Goal: Task Accomplishment & Management: Complete application form

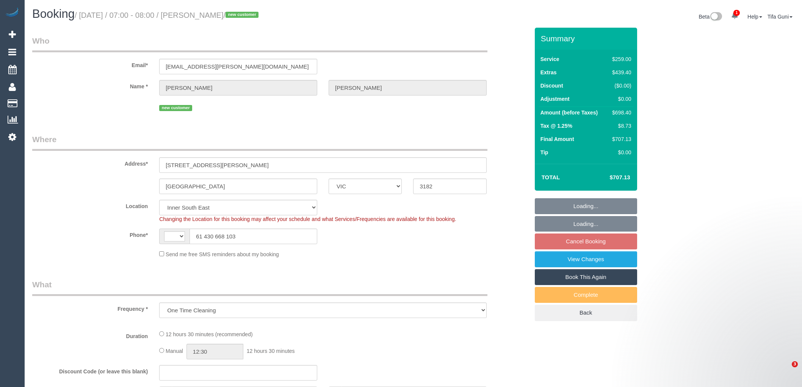
select select "VIC"
select select "object:446"
select select "string:AU"
select select "string:stripe-pm_1S4rn22GScqysDRVrF03w38A"
select select "number:28"
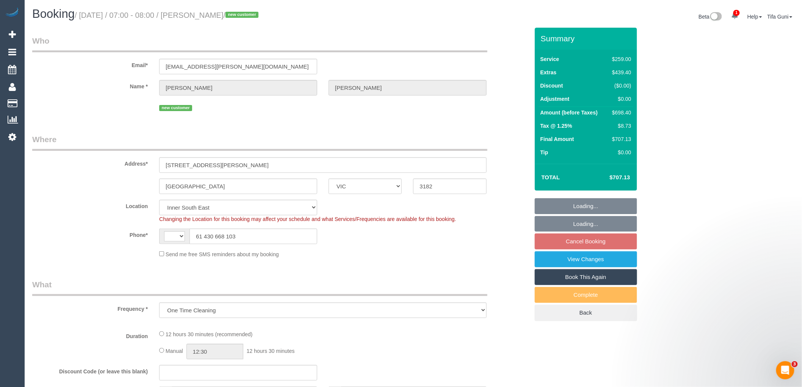
select select "number:19"
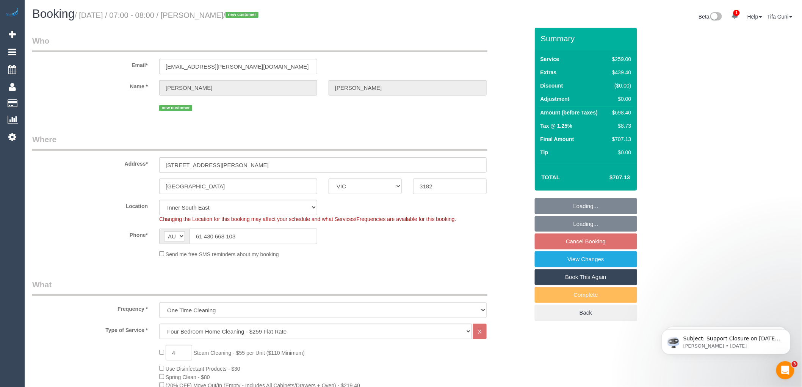
select select "spot1"
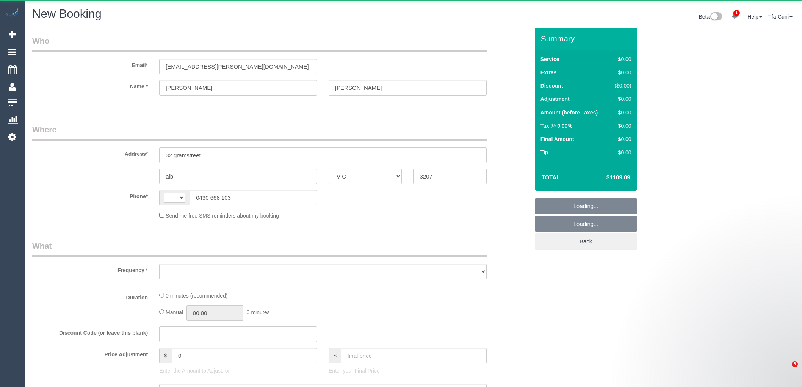
select select "VIC"
select select "string:AU"
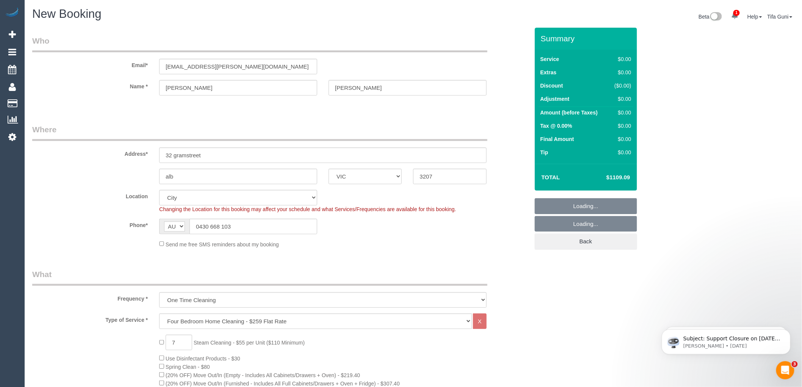
select select "object:1404"
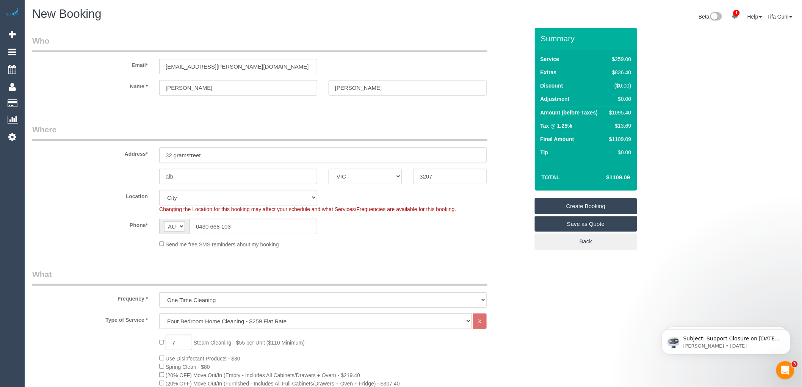
click at [186, 153] on input "32 gramstreet" at bounding box center [323, 155] width 328 height 16
type input "32 graham street"
click at [182, 177] on input "alb" at bounding box center [238, 177] width 158 height 16
drag, startPoint x: 180, startPoint y: 176, endPoint x: 153, endPoint y: 177, distance: 26.6
click at [154, 177] on div "alb" at bounding box center [238, 177] width 169 height 16
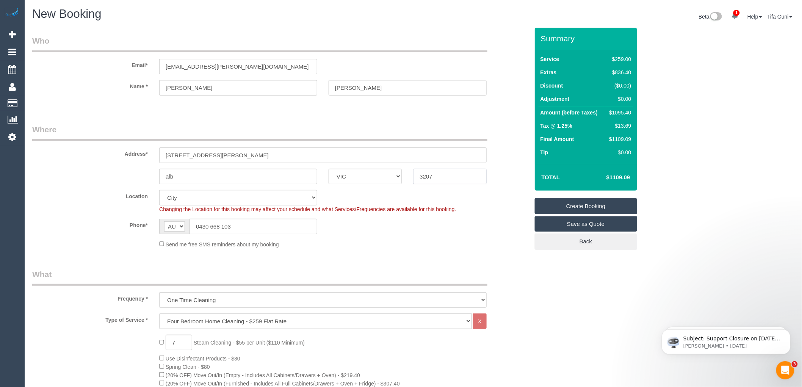
click at [437, 177] on input "3207" at bounding box center [449, 177] width 73 height 16
type input "3206"
drag, startPoint x: 193, startPoint y: 176, endPoint x: 157, endPoint y: 177, distance: 35.6
click at [157, 177] on div "alb" at bounding box center [238, 177] width 169 height 16
select select "55"
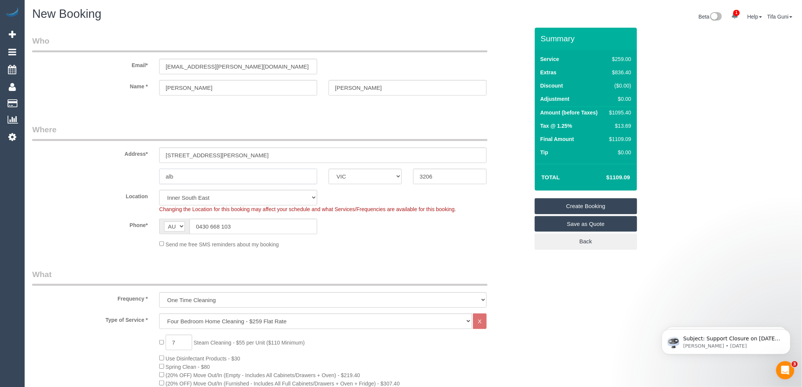
select select "object:1809"
drag, startPoint x: 422, startPoint y: 177, endPoint x: 402, endPoint y: 177, distance: 20.5
click at [402, 177] on div "alb ACT NSW NT QLD SA TAS VIC WA 3206" at bounding box center [281, 177] width 508 height 16
drag, startPoint x: 177, startPoint y: 177, endPoint x: 157, endPoint y: 176, distance: 20.1
click at [157, 176] on div "alb" at bounding box center [238, 177] width 169 height 16
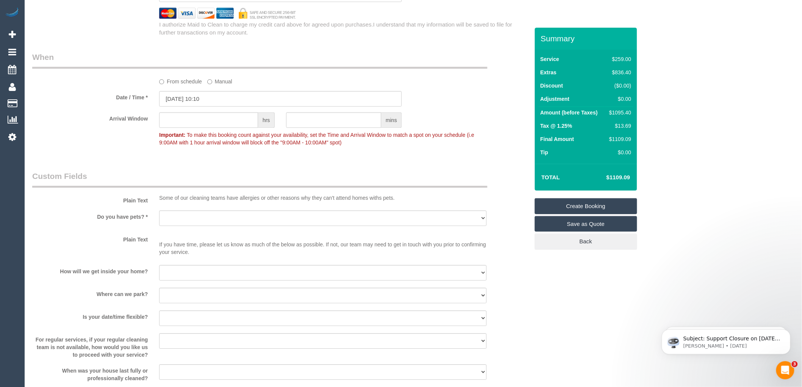
scroll to position [843, 0]
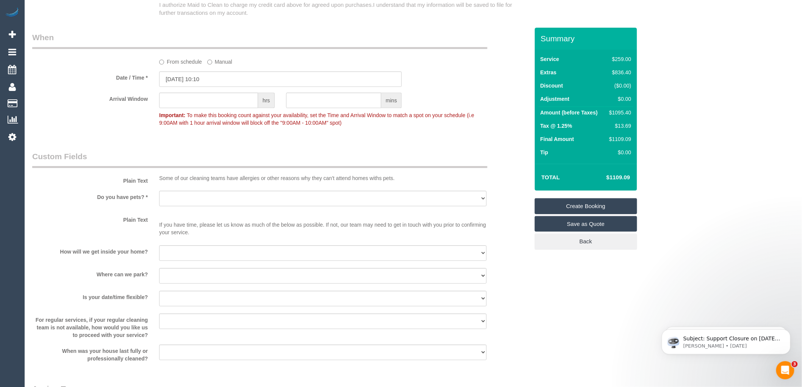
type input "Albert Park"
click at [232, 206] on select "Yes - Cats Yes - Dogs No pets Yes - Dogs and Cats Yes - Other" at bounding box center [323, 199] width 328 height 16
select select "number:28"
click at [159, 199] on select "Yes - Cats Yes - Dogs No pets Yes - Dogs and Cats Yes - Other" at bounding box center [323, 199] width 328 height 16
click at [191, 261] on select "I will be home Key will be left (please provide details below) Lock box/Access …" at bounding box center [323, 253] width 328 height 16
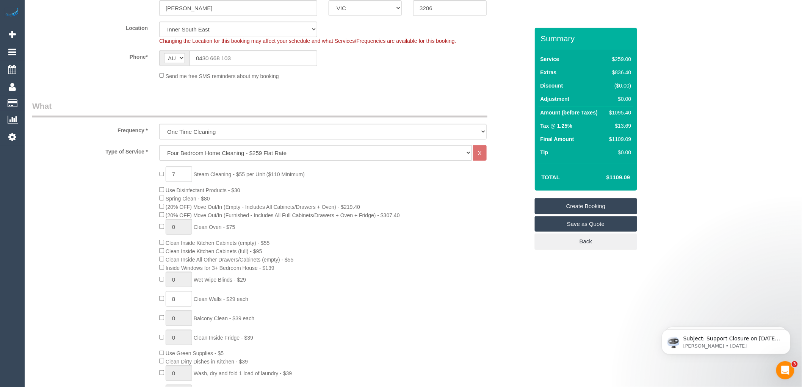
scroll to position [253, 0]
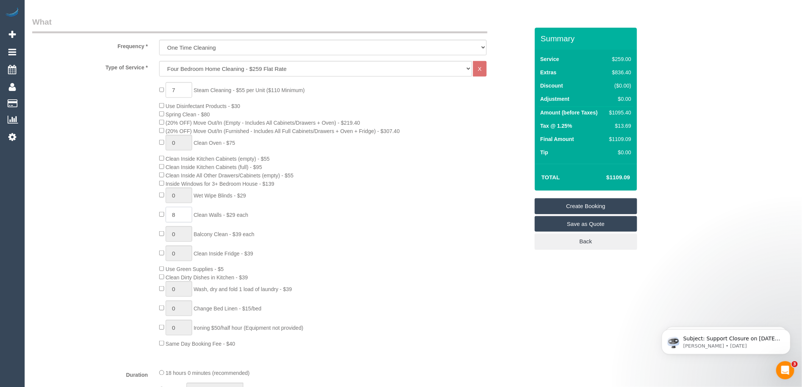
click at [176, 221] on input "8" at bounding box center [179, 215] width 27 height 16
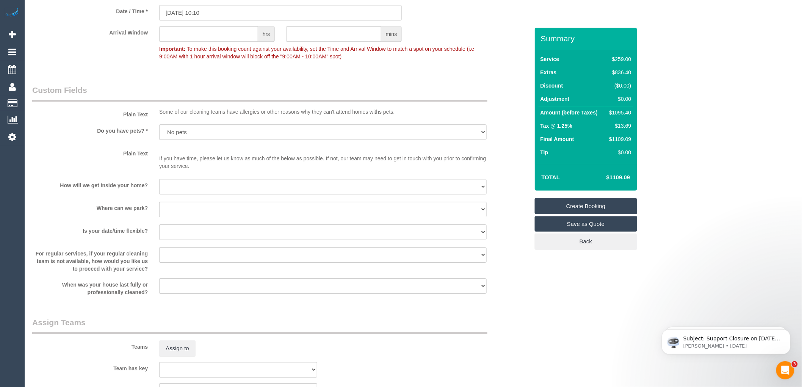
scroll to position [927, 0]
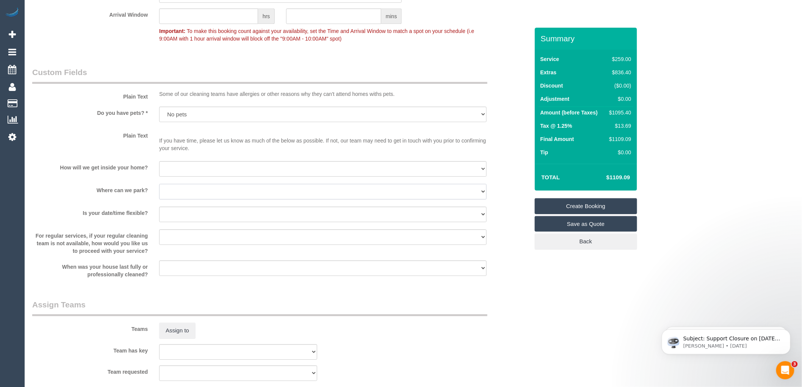
click at [192, 199] on select "I will provide parking on-site Free street parking Paid street parking (cost wi…" at bounding box center [323, 192] width 328 height 16
select select "number:19"
click at [159, 192] on select "I will provide parking on-site Free street parking Paid street parking (cost wi…" at bounding box center [323, 192] width 328 height 16
click at [181, 177] on select "I will be home Key will be left (please provide details below) Lock box/Access …" at bounding box center [323, 169] width 328 height 16
select select "number:14"
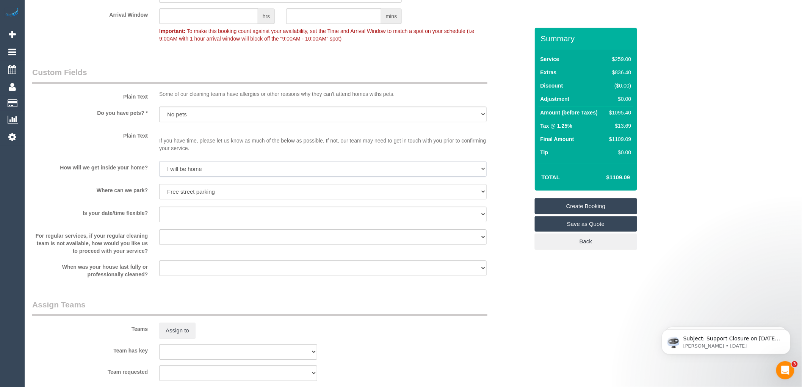
click at [159, 169] on select "I will be home Key will be left (please provide details below) Lock box/Access …" at bounding box center [323, 169] width 328 height 16
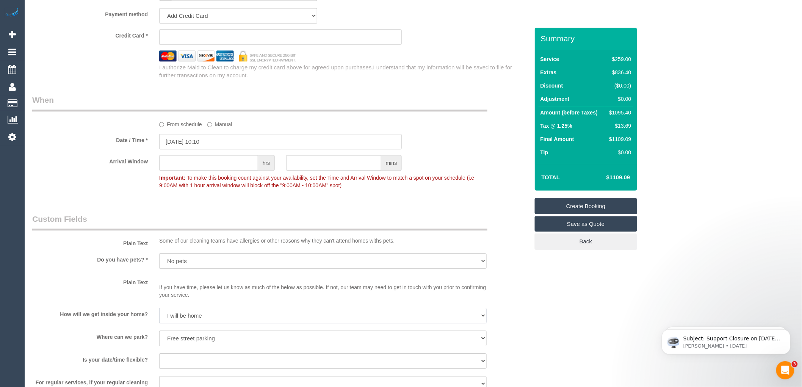
scroll to position [758, 0]
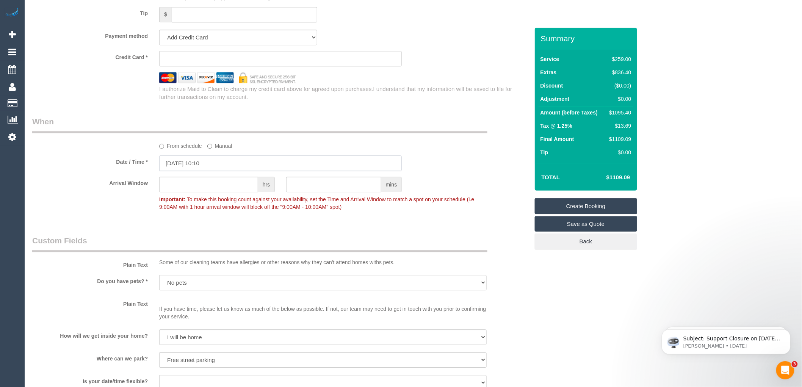
click at [194, 168] on input "03/09/2025 10:10" at bounding box center [280, 163] width 243 height 16
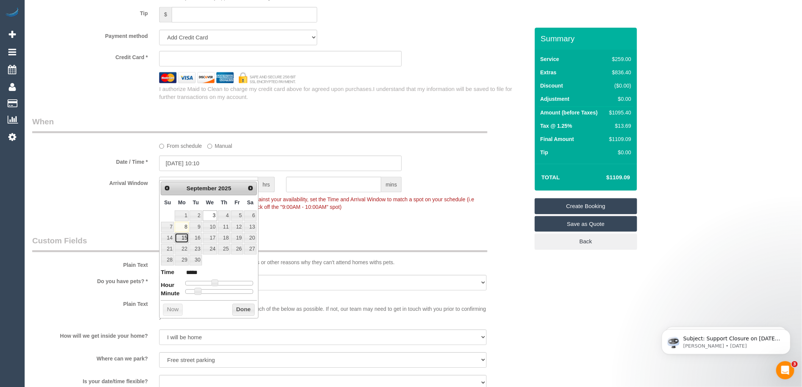
click at [186, 238] on link "15" at bounding box center [182, 238] width 14 height 10
type input "15/09/2025 10:10"
click at [240, 310] on button "Done" at bounding box center [243, 310] width 22 height 12
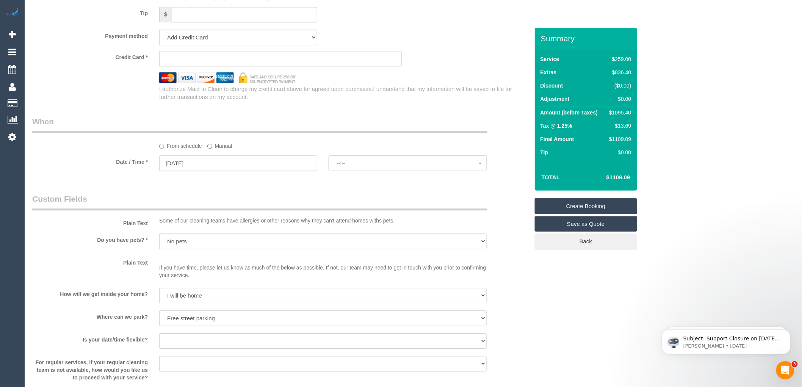
click at [183, 171] on input "15/09/2025" at bounding box center [238, 163] width 158 height 16
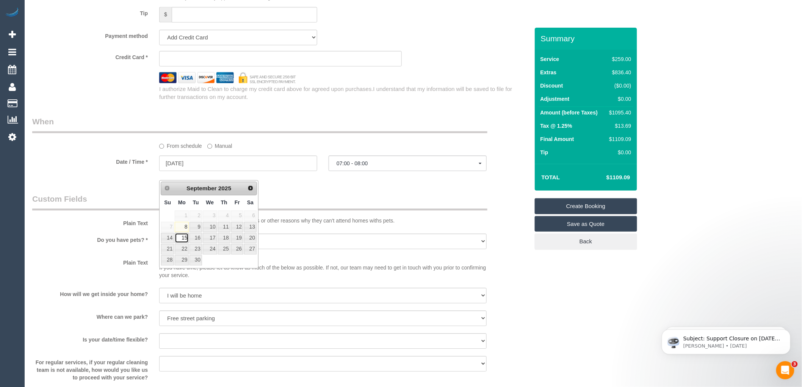
click at [185, 238] on link "15" at bounding box center [182, 238] width 14 height 10
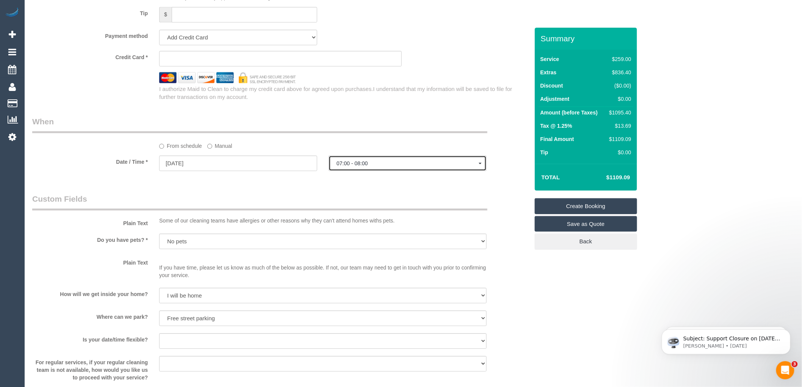
click at [360, 166] on span "07:00 - 08:00" at bounding box center [408, 163] width 142 height 6
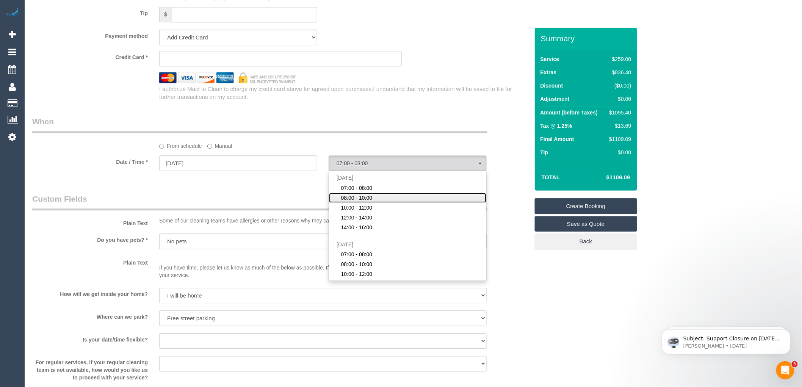
click at [361, 202] on span "08:00 - 10:00" at bounding box center [356, 198] width 31 height 8
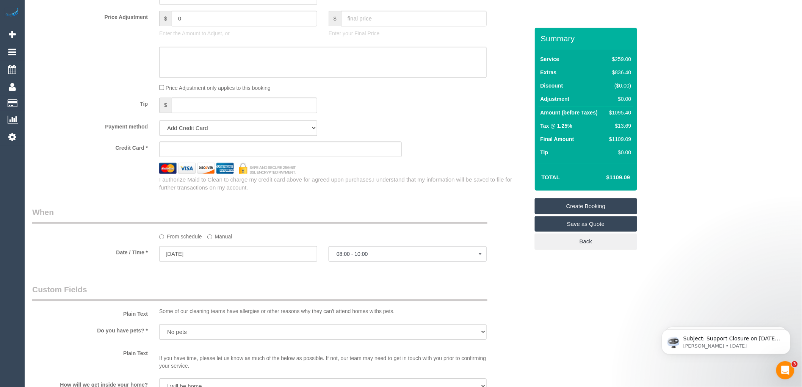
scroll to position [710, 0]
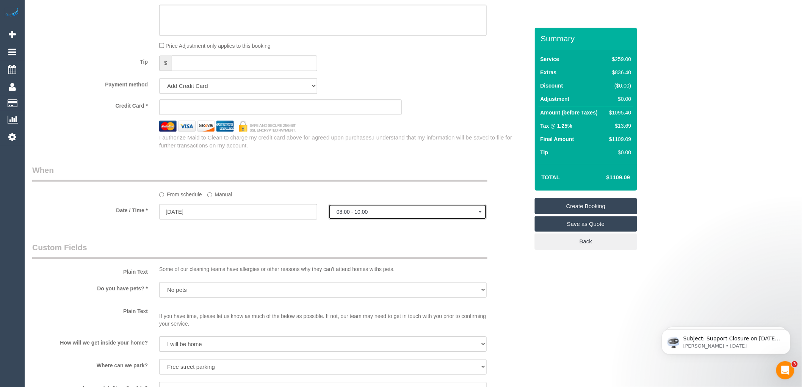
click at [362, 215] on span "08:00 - 10:00" at bounding box center [408, 212] width 142 height 6
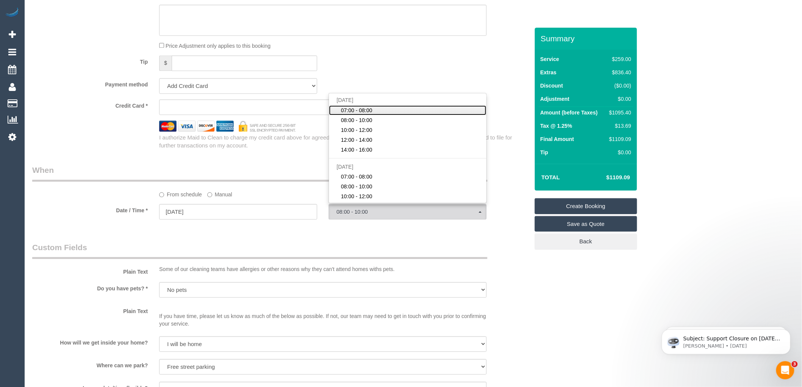
click at [358, 114] on span "07:00 - 08:00" at bounding box center [356, 111] width 31 height 8
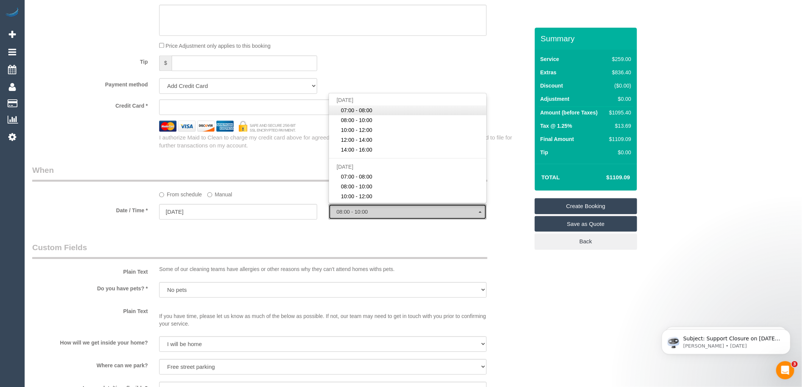
select select "spot6"
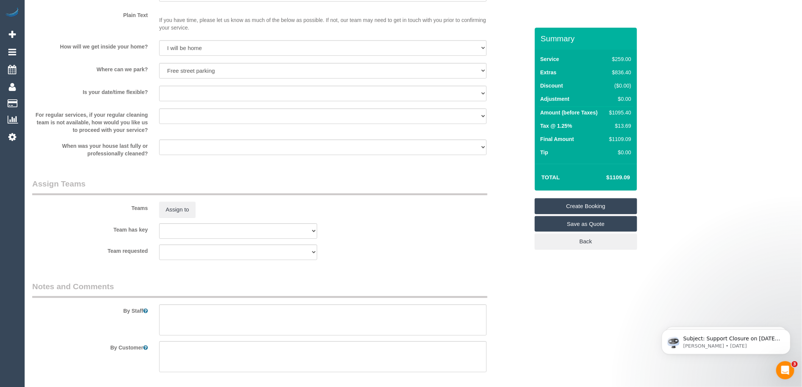
scroll to position [1047, 0]
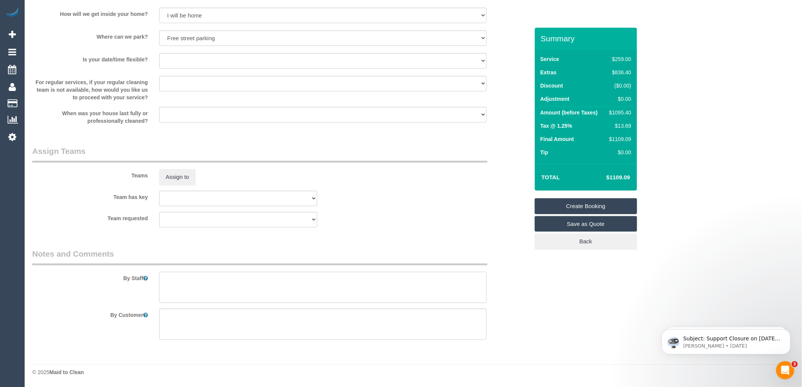
click at [179, 281] on textarea at bounding box center [323, 287] width 328 height 31
click at [320, 281] on textarea at bounding box center [323, 287] width 328 height 31
paste textarea "61430668103"
click at [319, 278] on textarea at bounding box center [323, 287] width 328 height 31
click at [380, 281] on textarea at bounding box center [323, 287] width 328 height 31
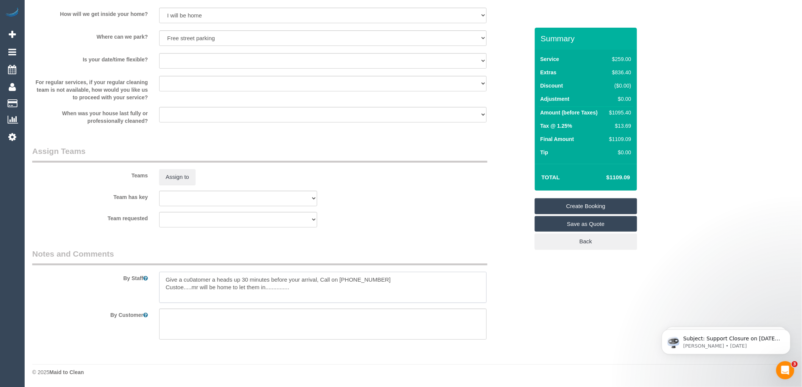
drag, startPoint x: 184, startPoint y: 290, endPoint x: 281, endPoint y: 299, distance: 96.7
click at [318, 300] on textarea at bounding box center [323, 287] width 328 height 31
click at [189, 287] on textarea at bounding box center [323, 287] width 328 height 31
click at [190, 287] on textarea at bounding box center [323, 287] width 328 height 31
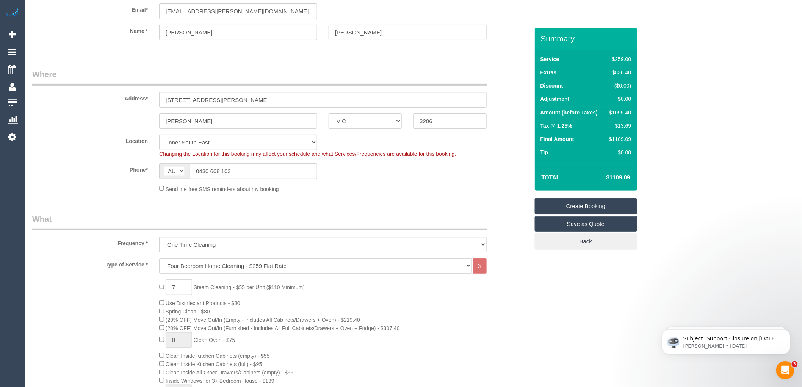
scroll to position [0, 0]
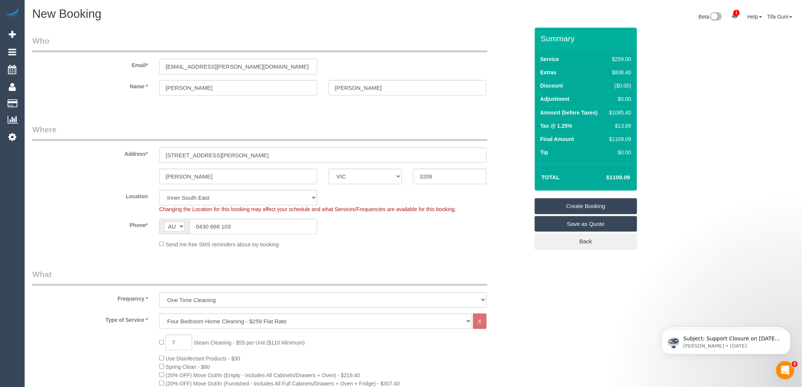
drag, startPoint x: 247, startPoint y: 66, endPoint x: 146, endPoint y: 67, distance: 100.5
click at [146, 67] on div "Email* jadey.bennett@gmail.com" at bounding box center [281, 54] width 508 height 39
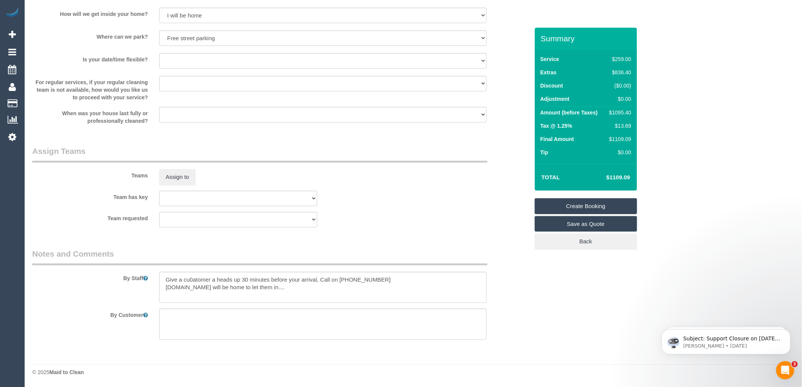
scroll to position [1047, 0]
click at [192, 279] on textarea at bounding box center [323, 287] width 328 height 31
drag, startPoint x: 228, startPoint y: 279, endPoint x: 187, endPoint y: 281, distance: 40.6
click at [164, 277] on textarea at bounding box center [323, 287] width 328 height 31
click at [237, 278] on textarea at bounding box center [323, 287] width 328 height 31
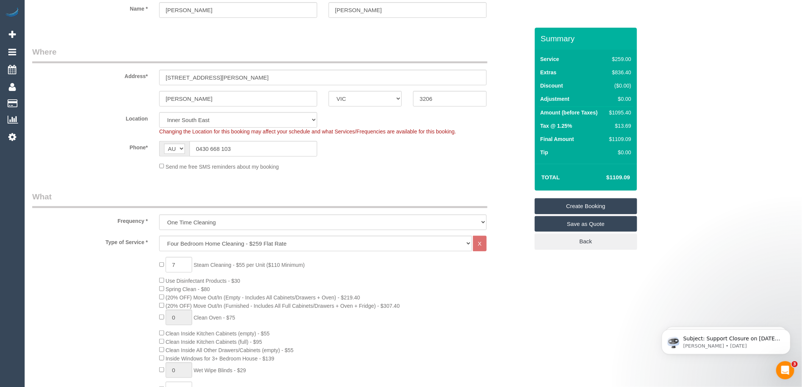
scroll to position [0, 0]
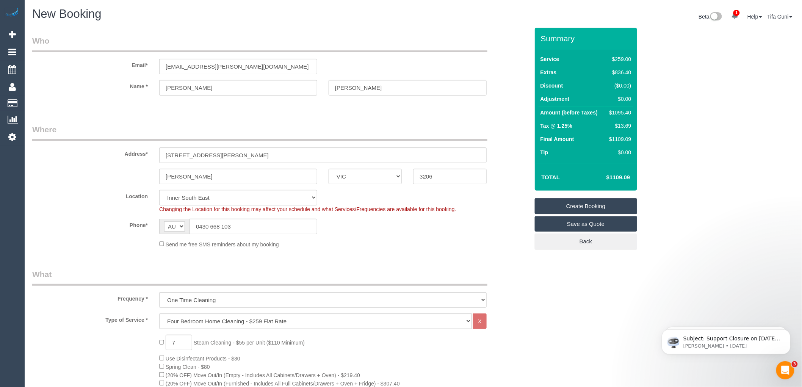
type textarea "Call or text the customer 30 minutes before your arrival, Call on 61430668103 C…"
click at [575, 204] on link "Create Booking" at bounding box center [586, 206] width 102 height 16
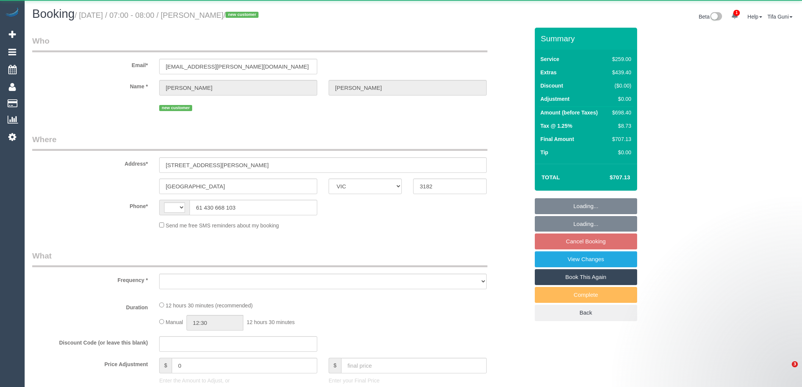
select select "VIC"
select select "string:AU"
select select "object:540"
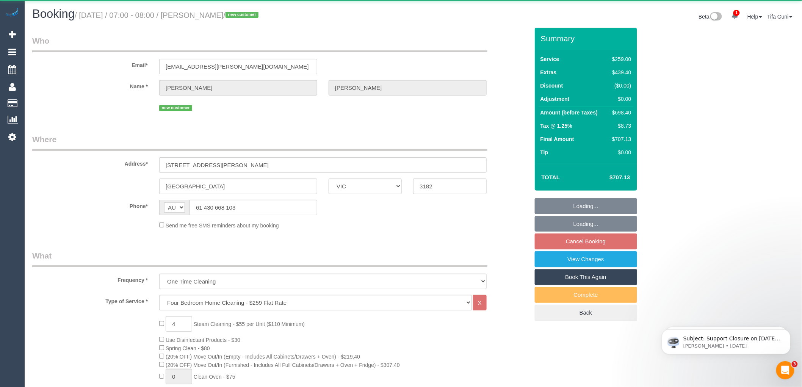
select select "string:stripe-pm_1S4rn22GScqysDRVrF03w38A"
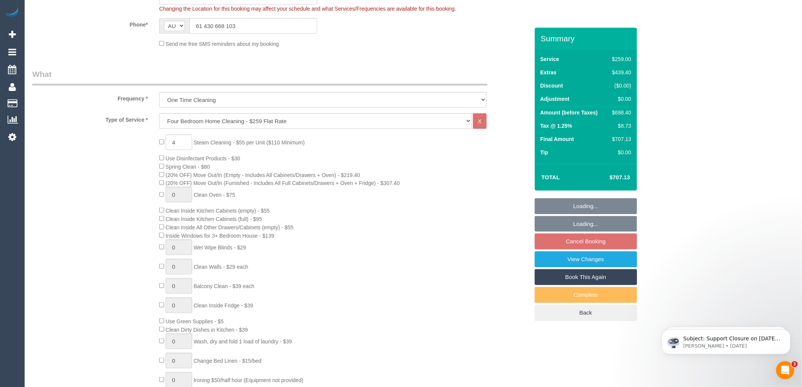
scroll to position [239, 0]
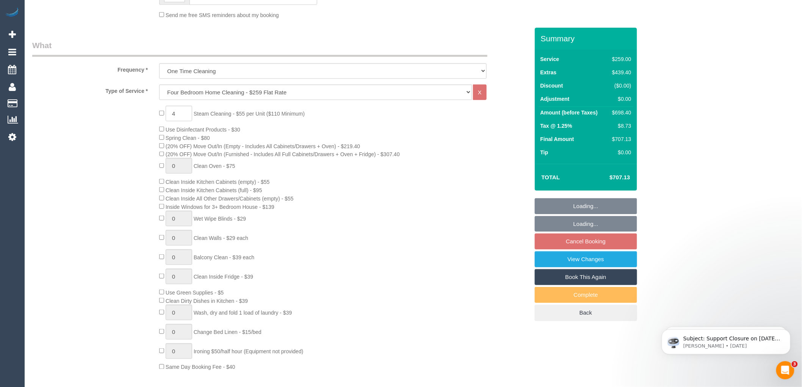
select select "object:643"
select select "number:28"
select select "number:19"
select select "spot1"
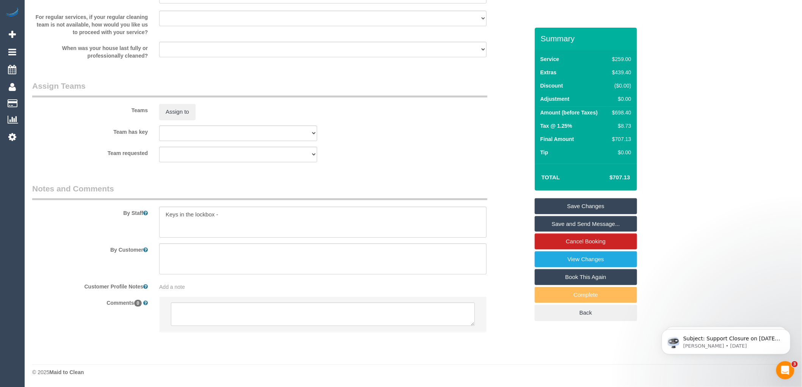
scroll to position [1072, 0]
click at [239, 308] on textarea at bounding box center [323, 315] width 304 height 24
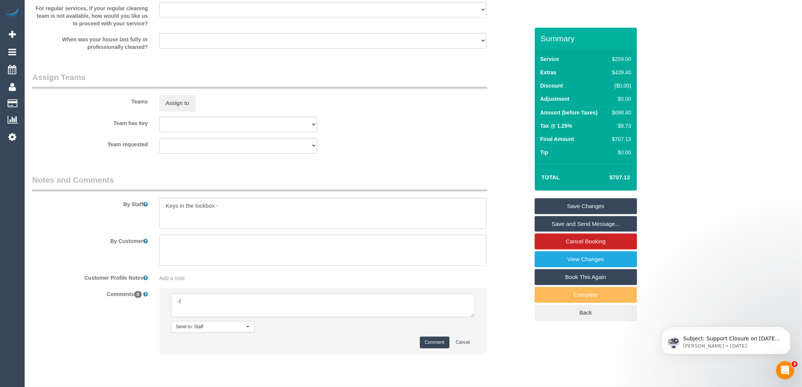
type textarea "-"
paste textarea "Flexibility dates: Flexibility times: Notes: knows we need to review Contact vi…"
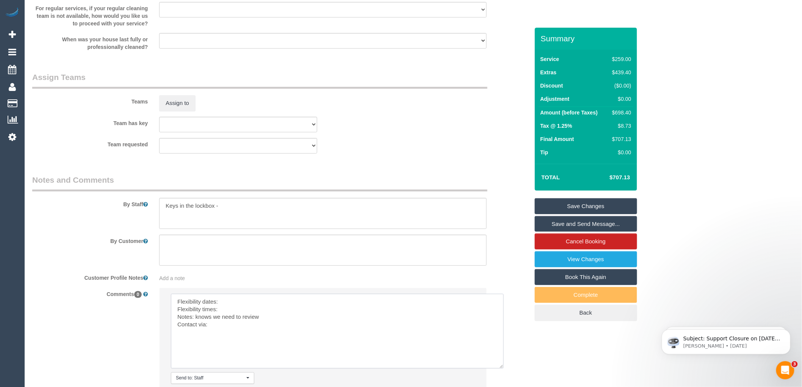
drag, startPoint x: 472, startPoint y: 325, endPoint x: 502, endPoint y: 376, distance: 59.4
click at [502, 369] on textarea at bounding box center [337, 331] width 333 height 75
click at [236, 310] on textarea at bounding box center [337, 331] width 333 height 75
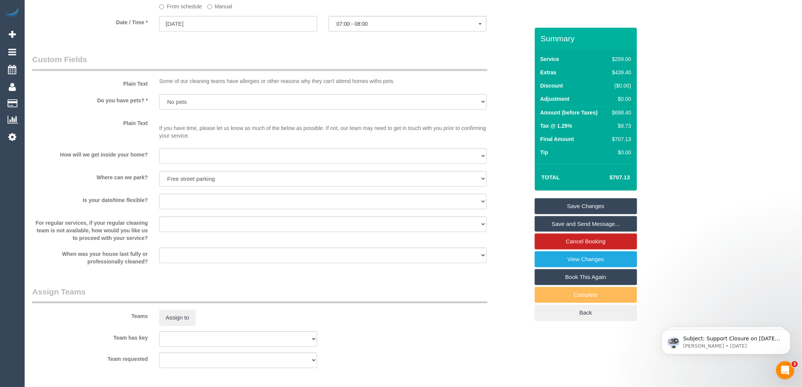
scroll to position [736, 0]
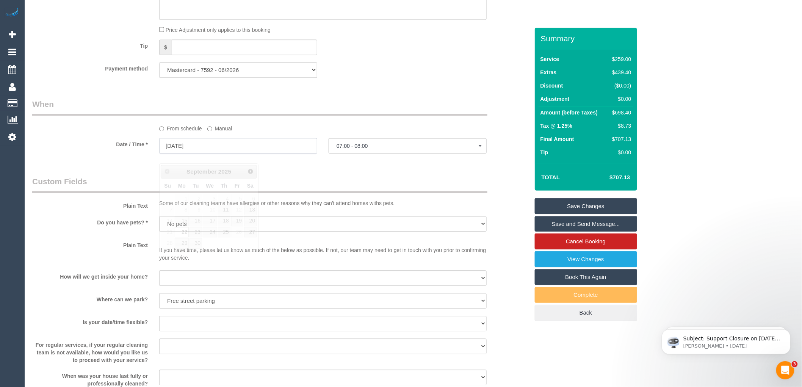
click at [210, 154] on input "[DATE]" at bounding box center [238, 146] width 158 height 16
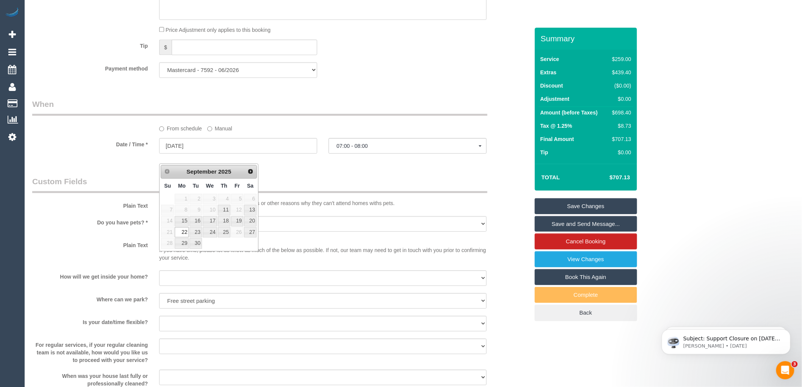
click at [325, 173] on div "Who Email* jadey.bennett@gmail.com Name * Jade Bennett new customer Where Addre…" at bounding box center [281, 31] width 508 height 1479
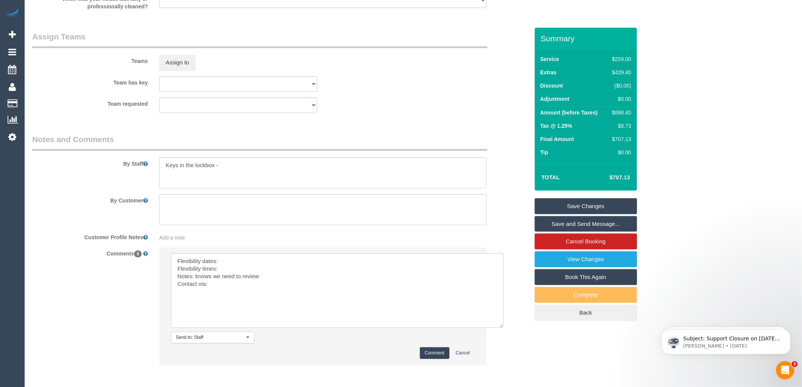
scroll to position [1155, 0]
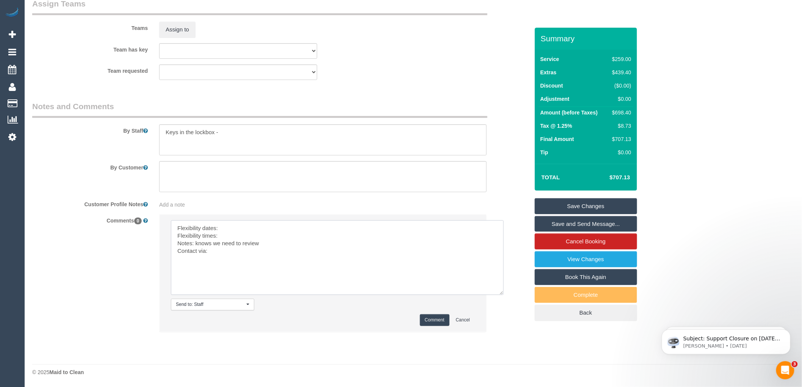
click at [227, 226] on textarea at bounding box center [337, 257] width 333 height 75
click at [235, 236] on textarea at bounding box center [337, 257] width 333 height 75
click at [224, 256] on textarea at bounding box center [337, 257] width 333 height 75
type textarea "Flexibility dates: Monday Flexibility times: Flexible but prefers morning Notes…"
click at [240, 126] on textarea at bounding box center [323, 139] width 328 height 31
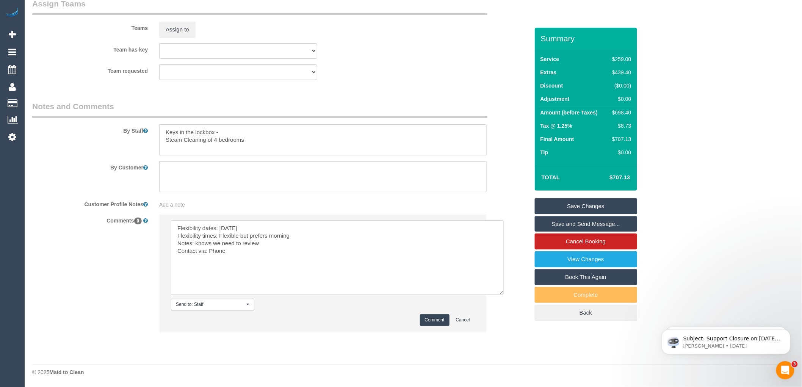
click at [227, 130] on textarea at bounding box center [323, 139] width 328 height 31
drag, startPoint x: 216, startPoint y: 142, endPoint x: 163, endPoint y: 142, distance: 52.7
click at [163, 142] on textarea at bounding box center [323, 139] width 328 height 31
type textarea "Keys in the lockbox - Free street parking Steam Cleaning of 4 bedrooms"
click at [429, 320] on button "Comment" at bounding box center [435, 320] width 30 height 12
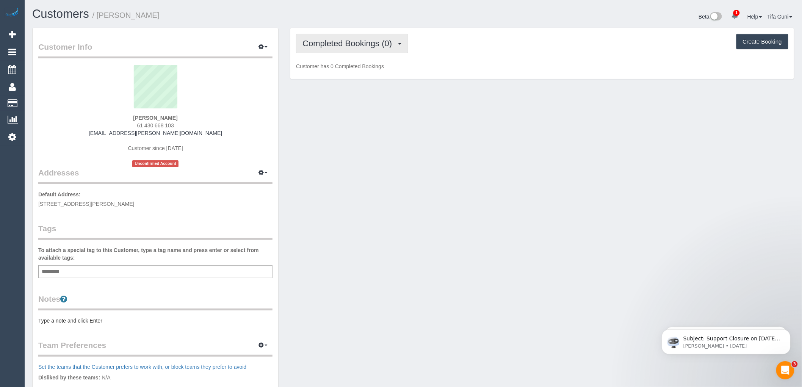
click at [396, 46] on span "Completed Bookings (0)" at bounding box center [349, 43] width 93 height 9
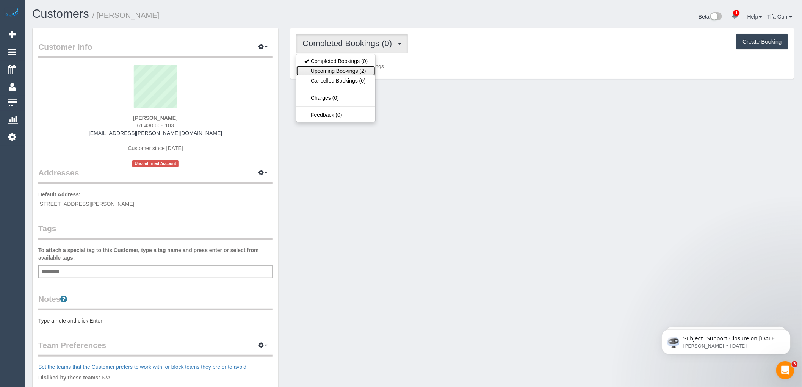
click at [357, 73] on link "Upcoming Bookings (2)" at bounding box center [336, 71] width 79 height 10
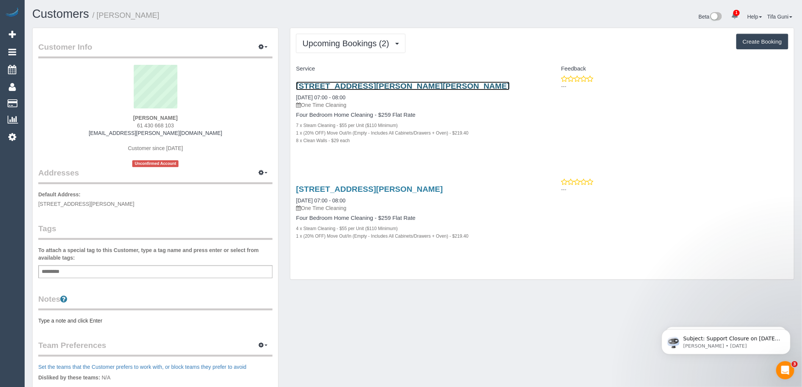
click at [354, 85] on link "[STREET_ADDRESS][PERSON_NAME][PERSON_NAME]" at bounding box center [403, 86] width 214 height 9
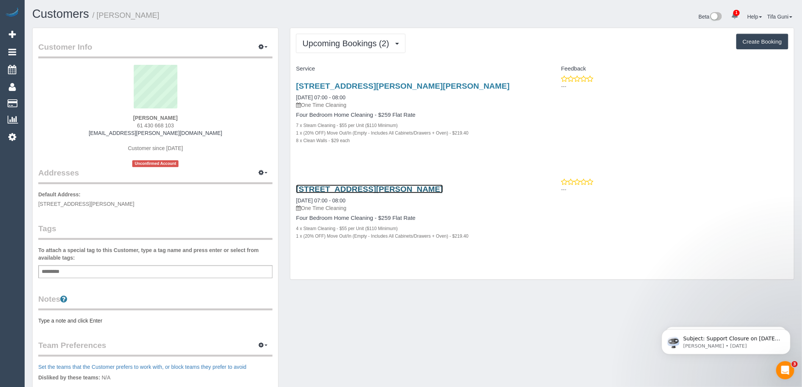
click at [363, 187] on link "[STREET_ADDRESS][PERSON_NAME]" at bounding box center [369, 189] width 147 height 9
click at [334, 188] on link "[STREET_ADDRESS][PERSON_NAME]" at bounding box center [369, 189] width 147 height 9
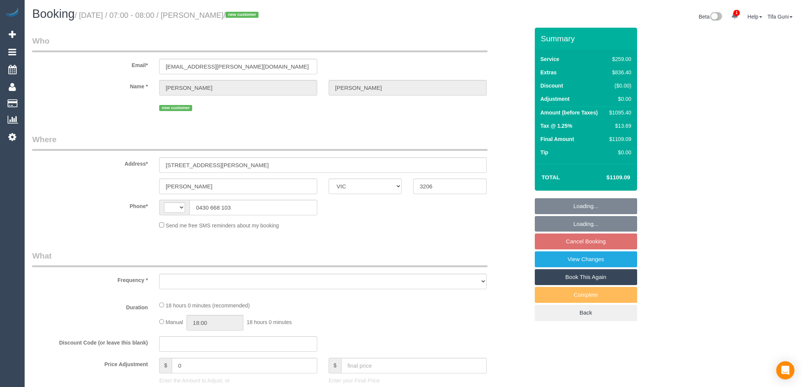
select select "VIC"
select select "number:28"
select select "number:14"
select select "number:19"
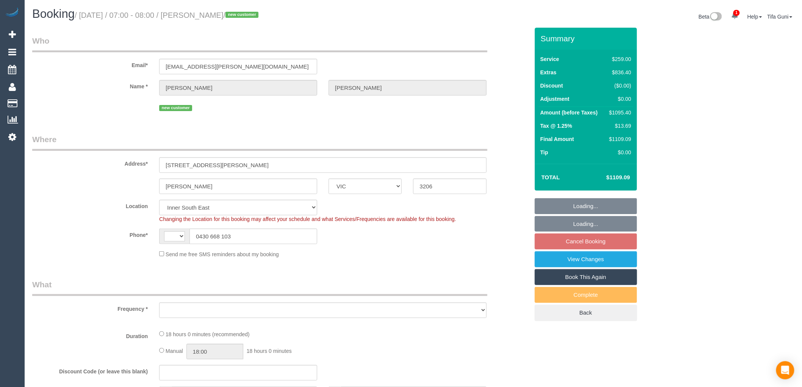
select select "string:AU"
select select "object:1012"
select select "spot1"
select select "object:1365"
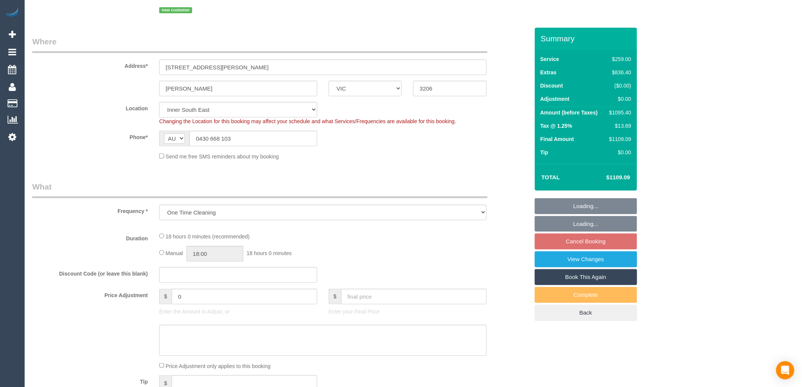
select select "string:stripe-pm_1S4rt52GScqysDRVnhxRJnn7"
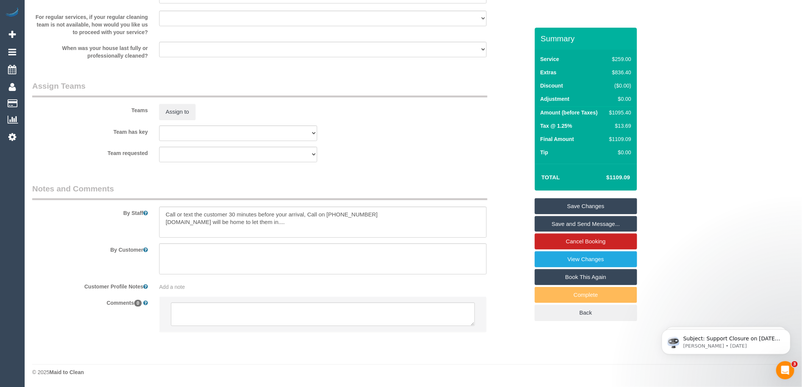
scroll to position [1072, 0]
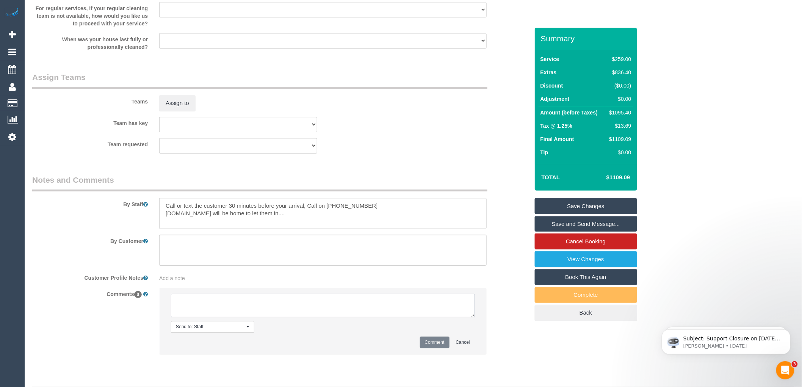
click at [313, 317] on textarea at bounding box center [323, 306] width 304 height 24
type textarea "-"
paste textarea "Flexibility dates: Flexibility times: Notes: knows we need to review Contact vi…"
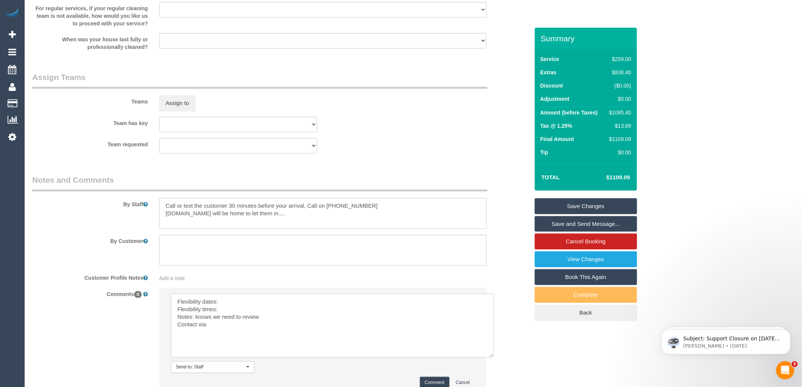
drag, startPoint x: 472, startPoint y: 324, endPoint x: 426, endPoint y: 354, distance: 54.8
click at [490, 358] on textarea at bounding box center [332, 326] width 323 height 64
click at [236, 306] on textarea at bounding box center [332, 325] width 322 height 62
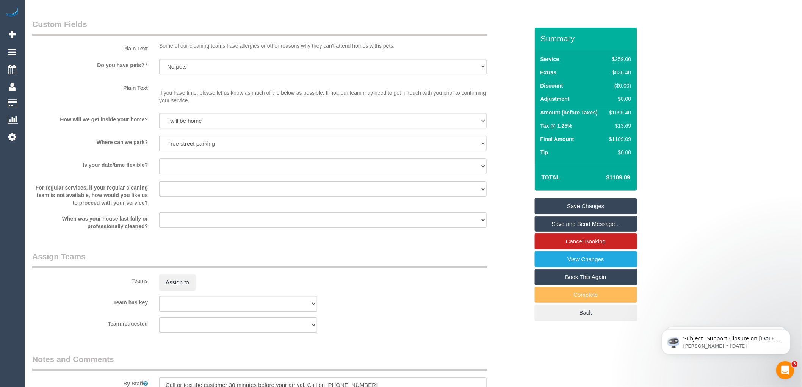
scroll to position [862, 0]
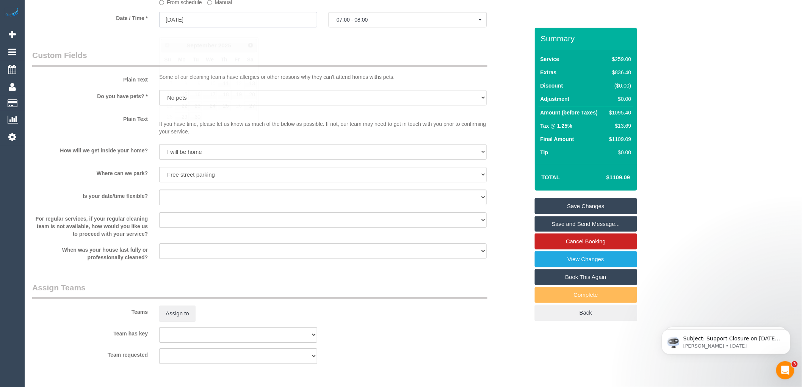
click at [185, 27] on input "15/09/2025" at bounding box center [238, 20] width 158 height 16
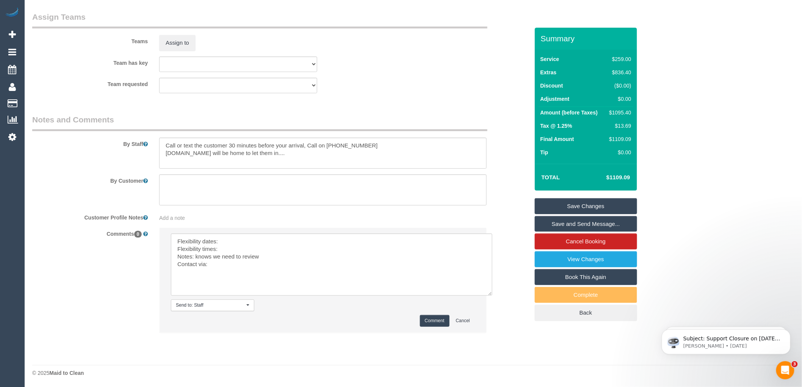
scroll to position [1143, 0]
click at [238, 240] on textarea at bounding box center [332, 264] width 322 height 62
click at [229, 250] on textarea at bounding box center [332, 264] width 322 height 62
click at [232, 264] on textarea at bounding box center [332, 264] width 322 height 62
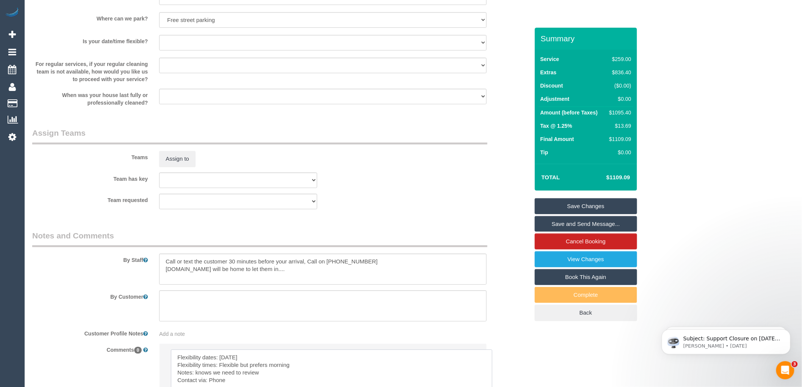
scroll to position [1059, 0]
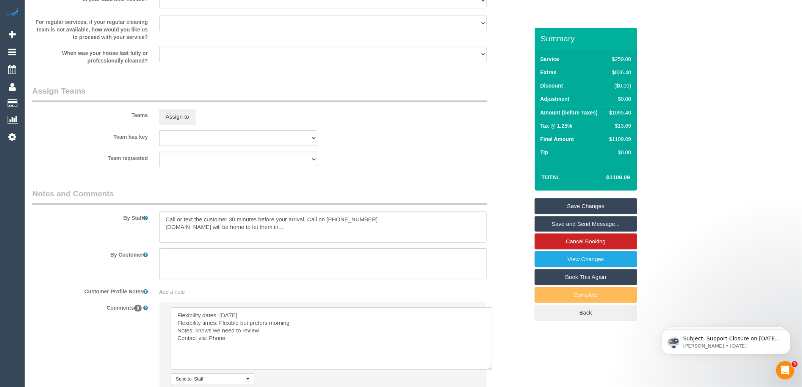
type textarea "Flexibility dates: Monday Flexibility times: Flexible but prefers morning Notes…"
click at [275, 232] on textarea at bounding box center [323, 227] width 328 height 31
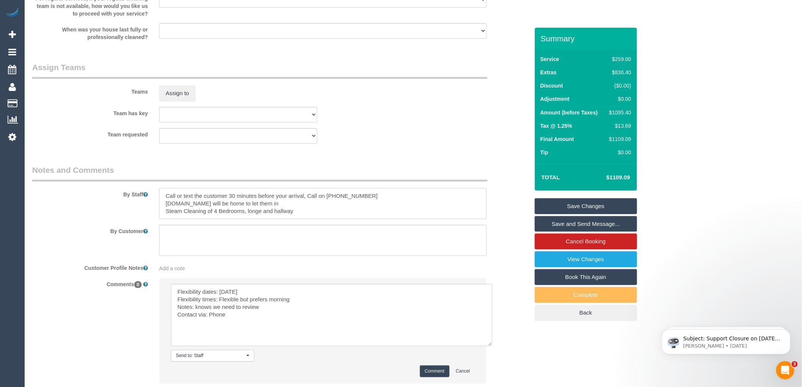
scroll to position [1101, 0]
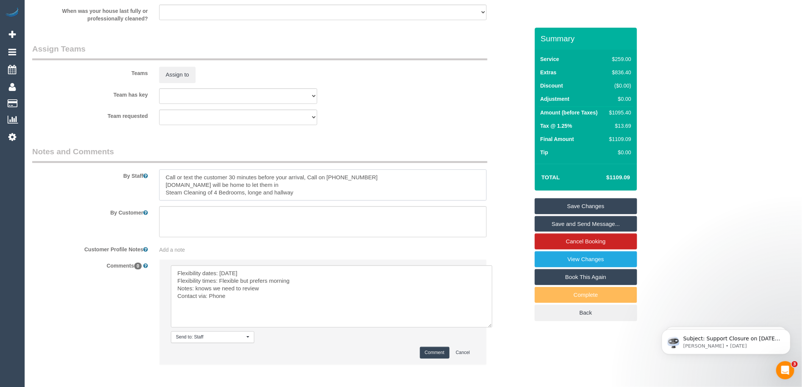
click at [252, 201] on textarea at bounding box center [323, 184] width 328 height 31
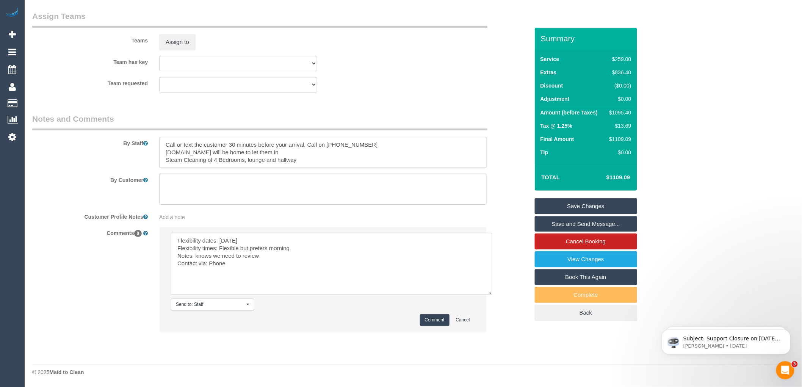
type textarea "Call or text the customer 30 minutes before your arrival, Call on 61430668103 C…"
click at [585, 205] on link "Save Changes" at bounding box center [586, 206] width 102 height 16
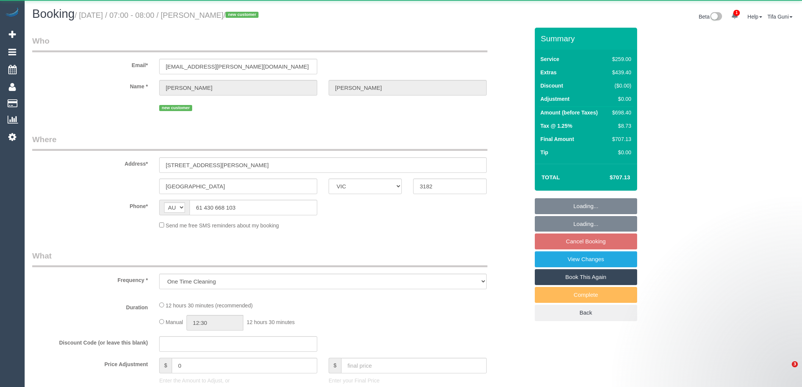
select select "VIC"
select select "number:28"
select select "number:19"
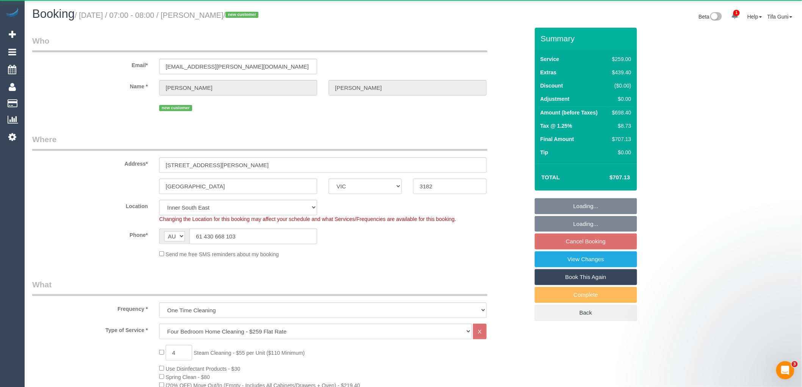
select select "object:1381"
select select "string:stripe-pm_1S4rn22GScqysDRVrF03w38A"
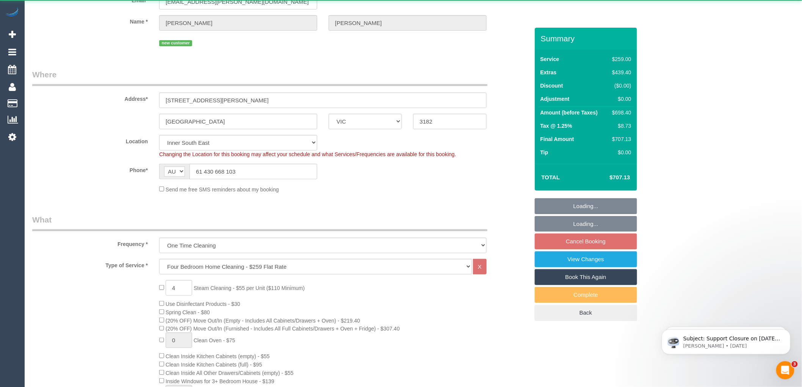
select select "spot1"
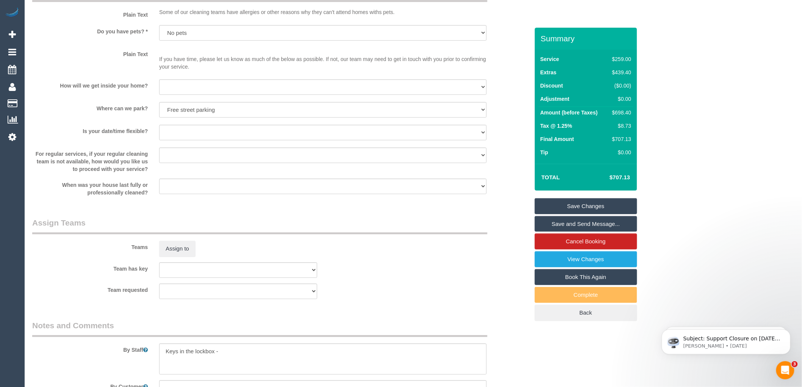
scroll to position [1095, 0]
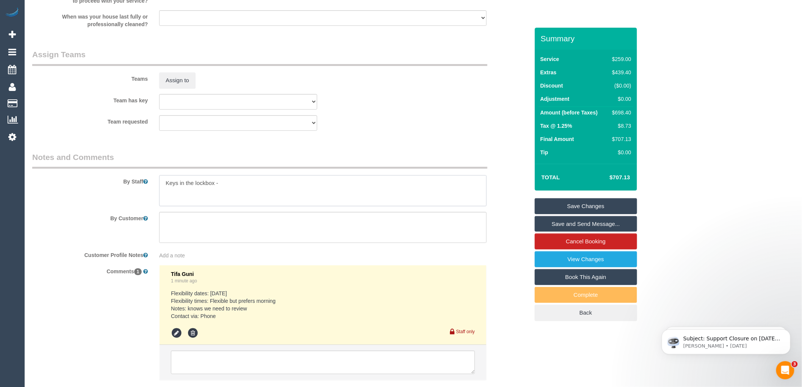
click at [234, 196] on textarea at bounding box center [323, 190] width 328 height 31
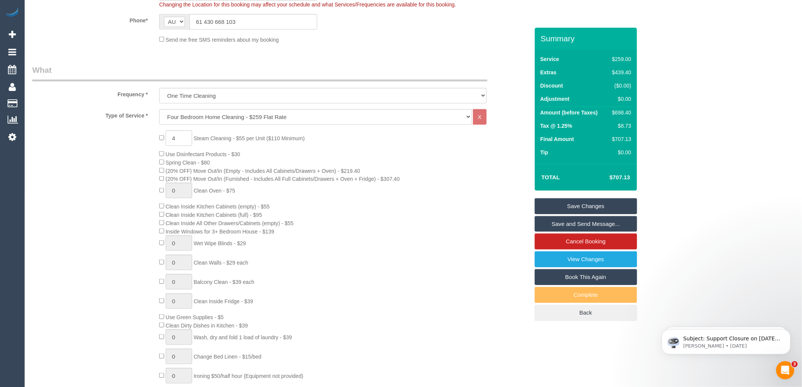
scroll to position [84, 0]
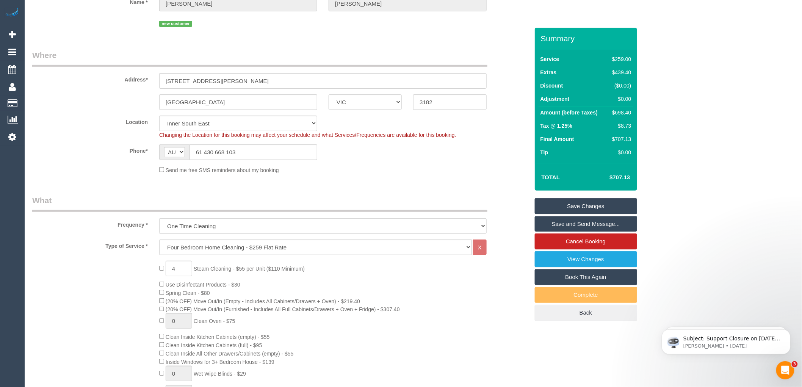
type textarea "Keys in the lockbox - Steam Cleaning of 4 Bedrooms"
click at [590, 206] on link "Save Changes" at bounding box center [586, 206] width 102 height 16
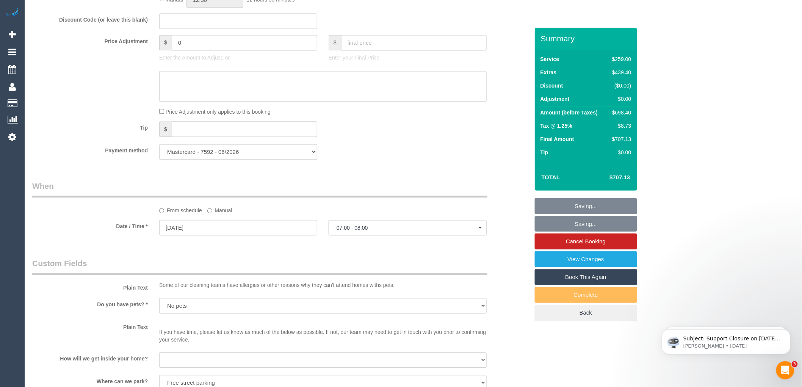
scroll to position [843, 0]
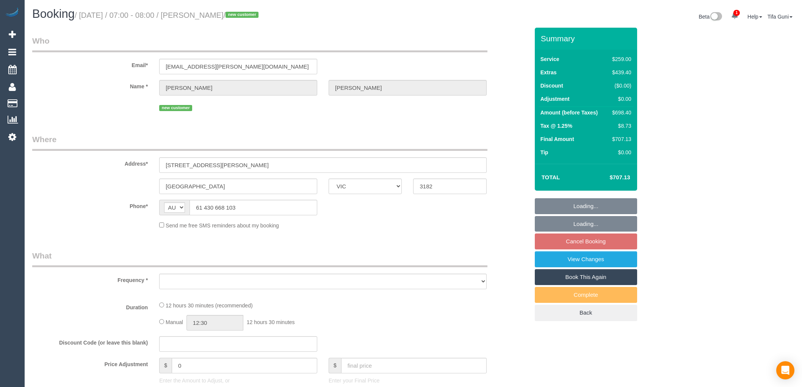
select select "VIC"
select select "string:stripe-pm_1S4rn22GScqysDRVrF03w38A"
select select "number:28"
select select "number:19"
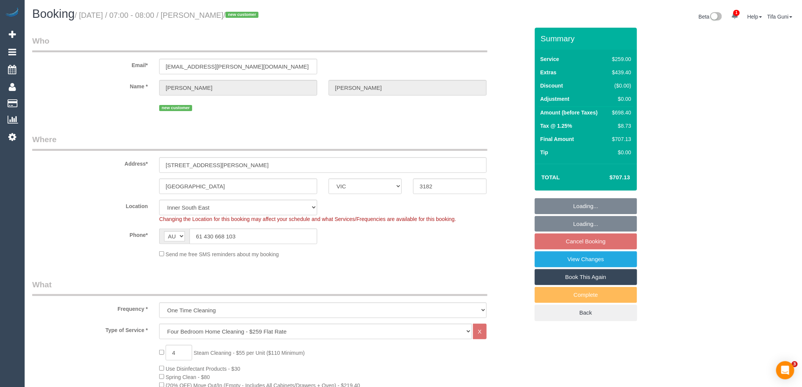
select select "object:1381"
select select "spot1"
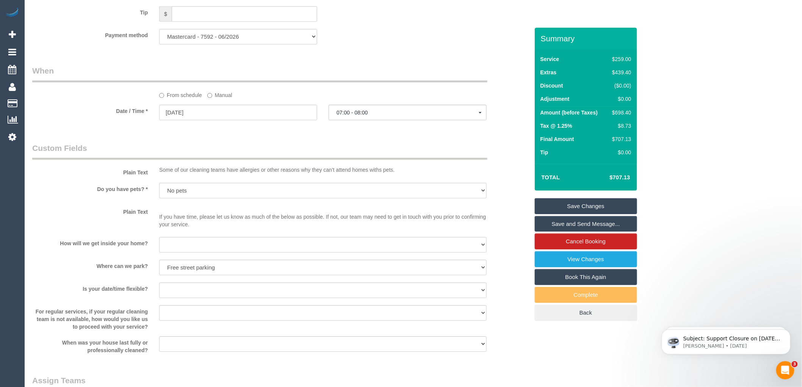
scroll to position [800, 0]
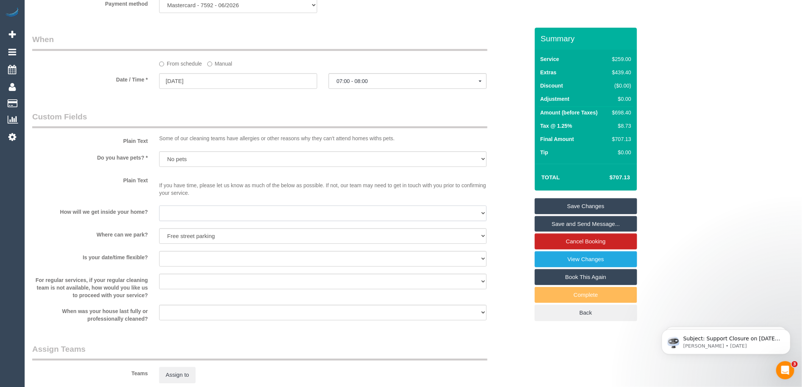
click at [195, 221] on select "I will be home Key will be left (please provide details below) Lock box/Access …" at bounding box center [323, 214] width 328 height 16
select select "number:16"
click at [159, 215] on select "I will be home Key will be left (please provide details below) Lock box/Access …" at bounding box center [323, 214] width 328 height 16
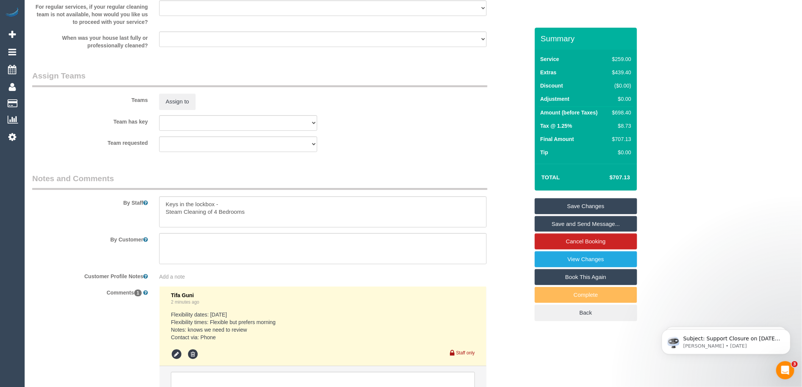
scroll to position [1095, 0]
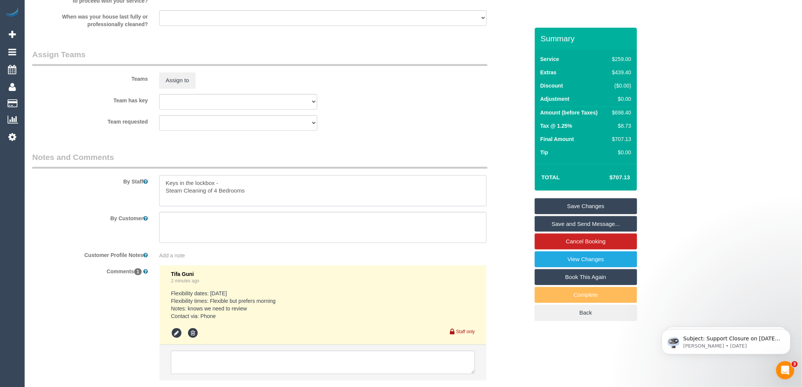
click at [228, 191] on textarea at bounding box center [323, 190] width 328 height 31
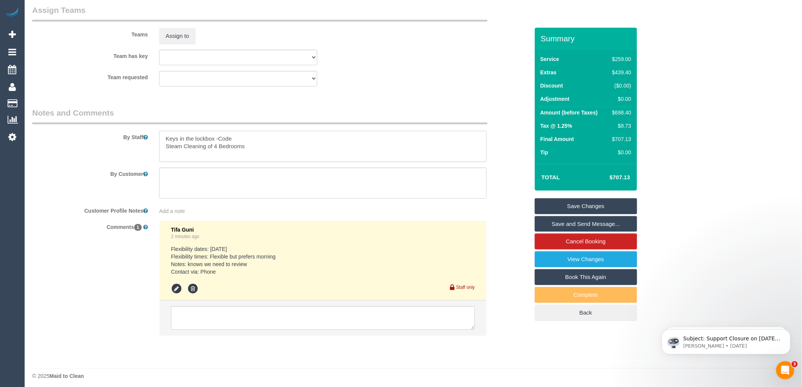
scroll to position [1152, 0]
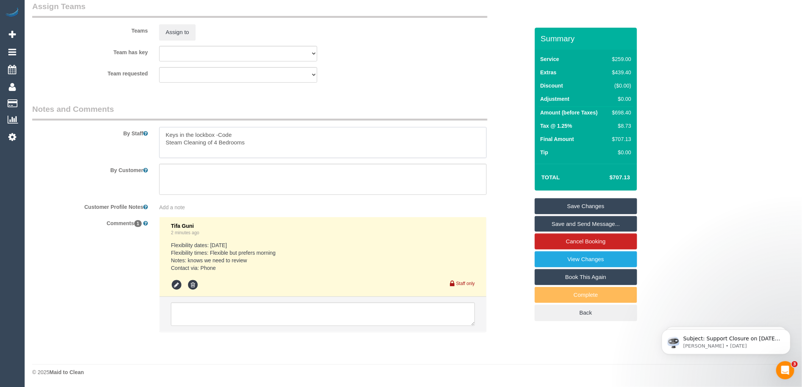
type textarea "Keys in the lockbox -Code Steam Cleaning of 4 Bedrooms"
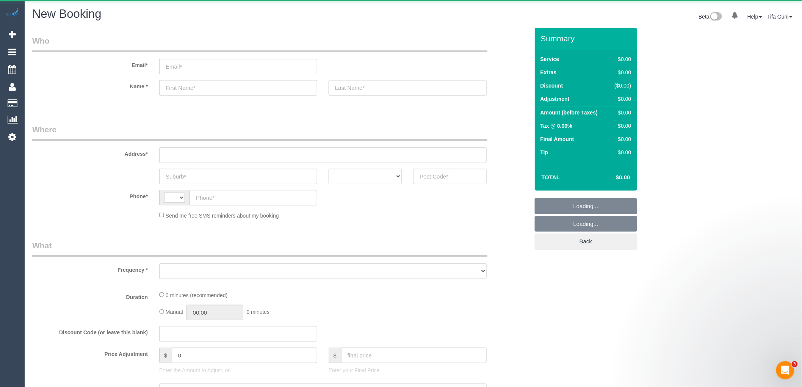
select select "string:AU"
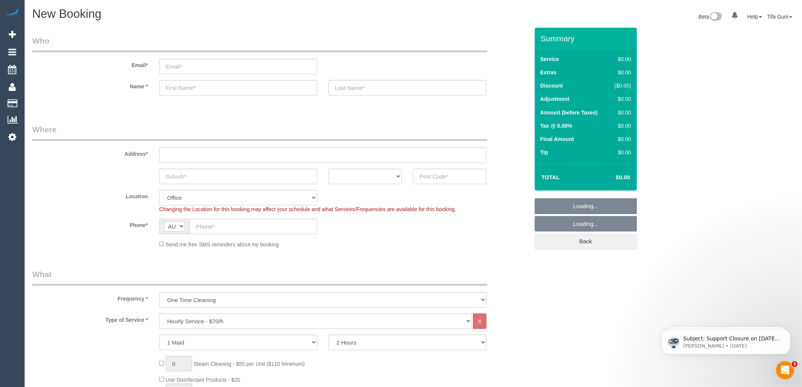
select select "object:2098"
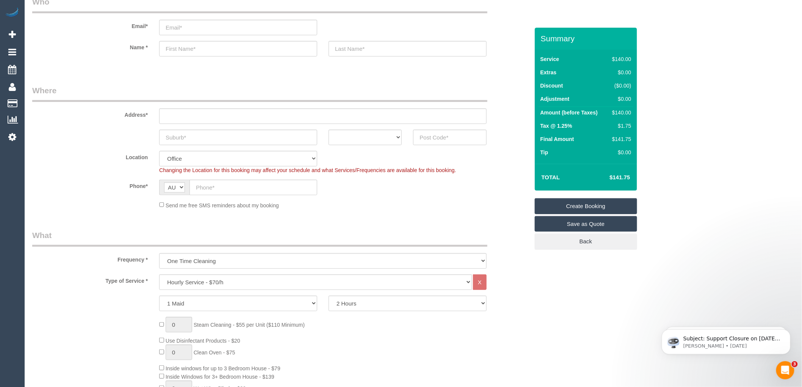
scroll to position [168, 0]
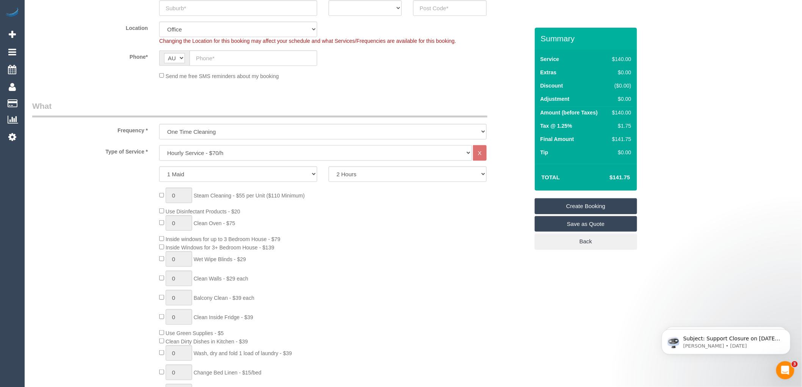
click at [229, 155] on select "Hourly Service - $70/h Hourly Service - $65/h Hourly Service - $60/h Hourly Ser…" at bounding box center [315, 153] width 313 height 16
click at [159, 146] on select "Hourly Service - $70/h Hourly Service - $65/h Hourly Service - $60/h Hourly Ser…" at bounding box center [315, 153] width 313 height 16
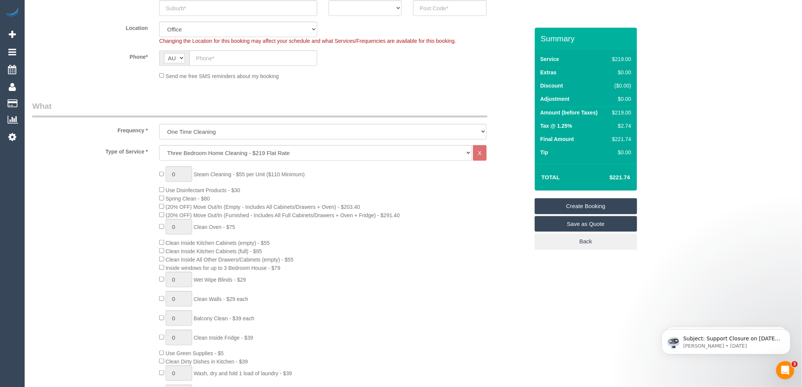
click at [403, 265] on div "0 Steam Cleaning - $55 per Unit ($110 Minimum) Use Disinfectant Products - $30 …" at bounding box center [344, 298] width 381 height 265
drag, startPoint x: 633, startPoint y: 175, endPoint x: 609, endPoint y: 177, distance: 24.8
click at [609, 177] on td "$427.68" at bounding box center [608, 177] width 49 height 19
copy h4 "$427.68"
drag, startPoint x: 599, startPoint y: 161, endPoint x: 598, endPoint y: 156, distance: 5.6
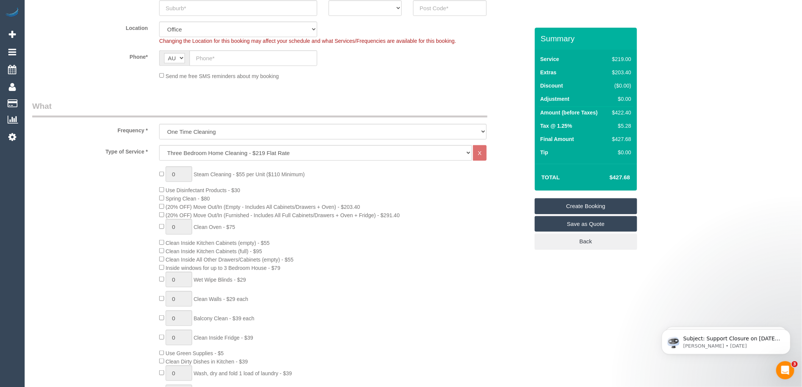
click at [599, 161] on div "Service $219.00 Extras $203.40 Discount ($0.00) Adjustment $0.00 Amount (before…" at bounding box center [586, 107] width 102 height 114
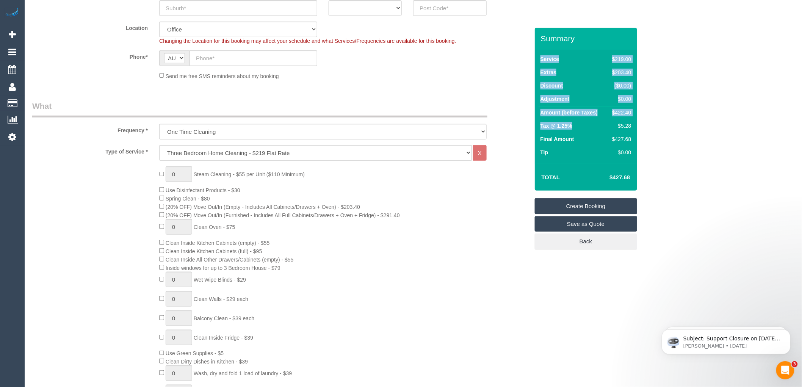
drag, startPoint x: 634, startPoint y: 124, endPoint x: 617, endPoint y: 124, distance: 16.3
click at [617, 124] on div "Service $219.00 Extras $203.40 Discount ($0.00) Adjustment $0.00 Amount (before…" at bounding box center [586, 107] width 102 height 114
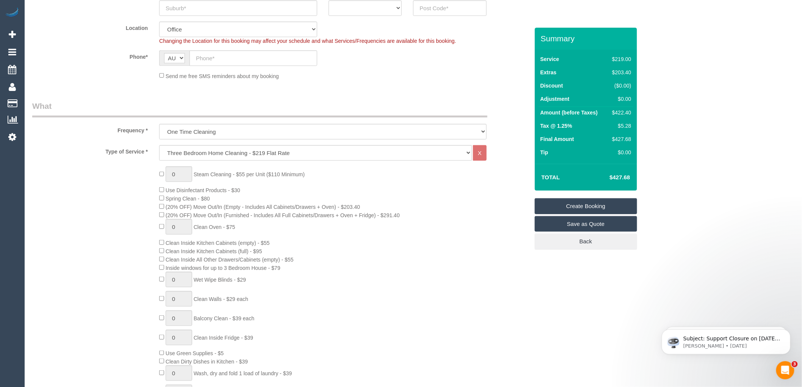
click at [607, 130] on td "Tax @ 1.25%" at bounding box center [573, 126] width 69 height 13
drag, startPoint x: 618, startPoint y: 126, endPoint x: 632, endPoint y: 126, distance: 14.0
click at [632, 126] on td "$5.28" at bounding box center [620, 126] width 26 height 13
copy div "$5.28"
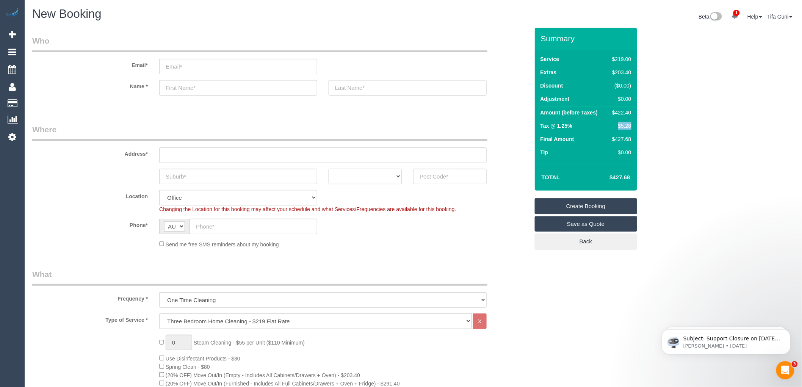
click at [396, 176] on select "ACT [GEOGRAPHIC_DATA] NT [GEOGRAPHIC_DATA] SA TAS [GEOGRAPHIC_DATA] [GEOGRAPHIC…" at bounding box center [365, 177] width 73 height 16
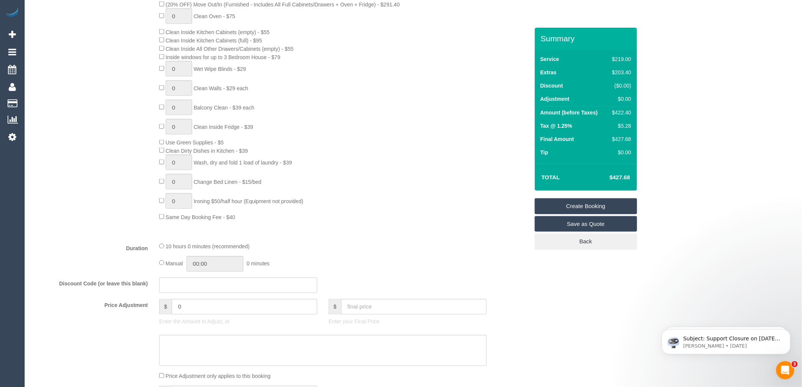
scroll to position [168, 0]
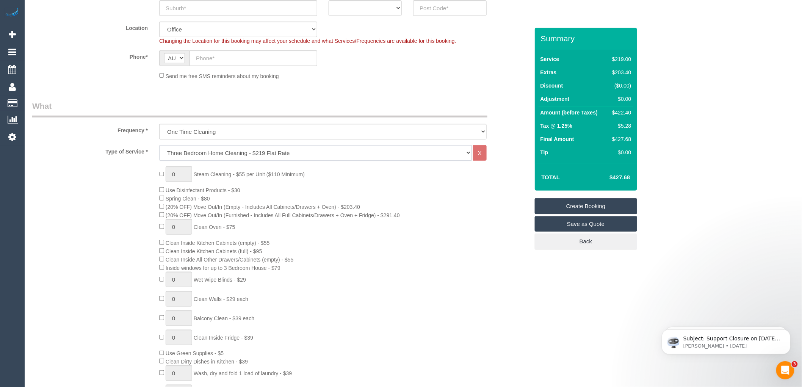
click at [202, 154] on select "Hourly Service - $70/h Hourly Service - $65/h Hourly Service - $60/h Hourly Ser…" at bounding box center [315, 153] width 313 height 16
select select "213"
click at [159, 146] on select "Hourly Service - $70/h Hourly Service - $65/h Hourly Service - $60/h Hourly Ser…" at bounding box center [315, 153] width 313 height 16
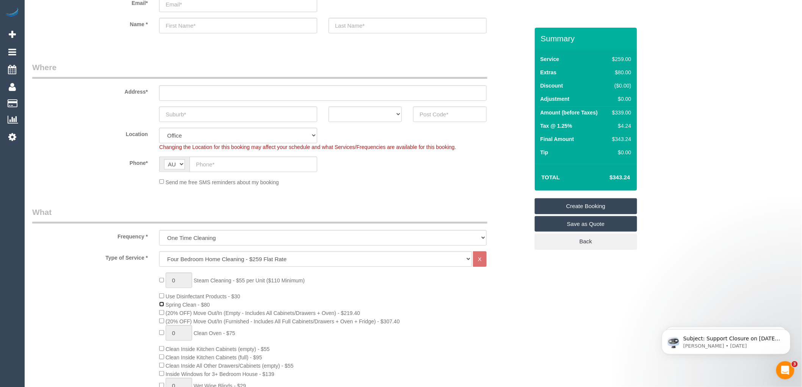
scroll to position [42, 0]
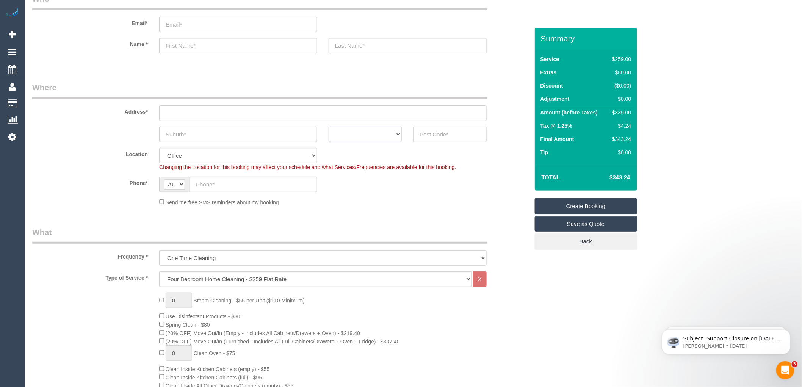
click at [384, 132] on select "ACT [GEOGRAPHIC_DATA] NT [GEOGRAPHIC_DATA] SA TAS [GEOGRAPHIC_DATA] [GEOGRAPHIC…" at bounding box center [365, 135] width 73 height 16
select select "VIC"
click at [329, 127] on select "ACT [GEOGRAPHIC_DATA] NT [GEOGRAPHIC_DATA] SA TAS [GEOGRAPHIC_DATA] [GEOGRAPHIC…" at bounding box center [365, 135] width 73 height 16
click at [425, 135] on input "text" at bounding box center [449, 135] width 73 height 16
type input "3215"
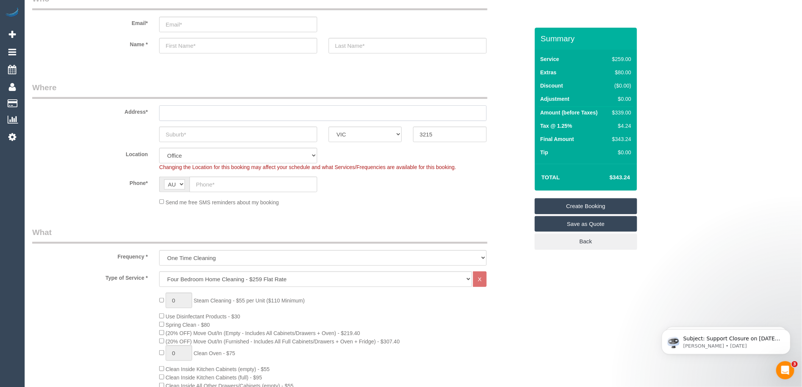
click at [183, 113] on input "text" at bounding box center [323, 113] width 328 height 16
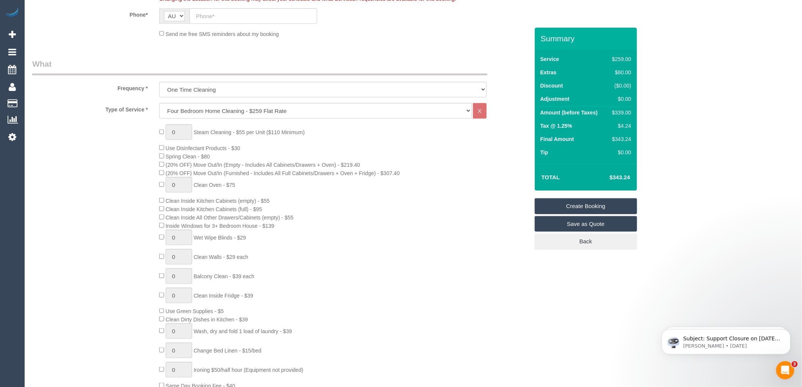
scroll to position [0, 0]
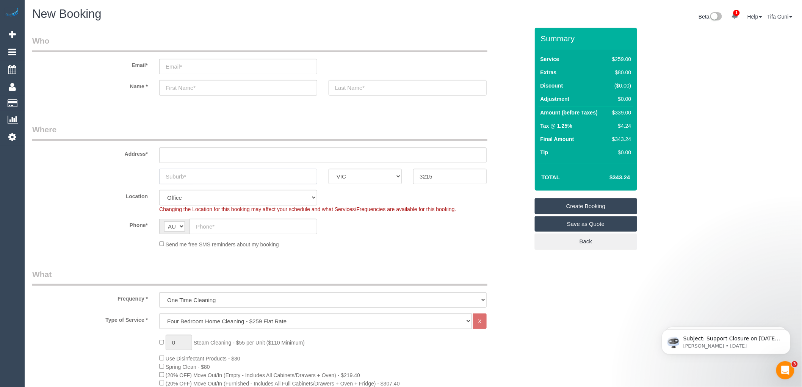
click at [221, 177] on input "text" at bounding box center [238, 177] width 158 height 16
click at [165, 154] on input "text" at bounding box center [323, 155] width 328 height 16
type input "-"
click at [186, 176] on input "text" at bounding box center [238, 177] width 158 height 16
select select "121"
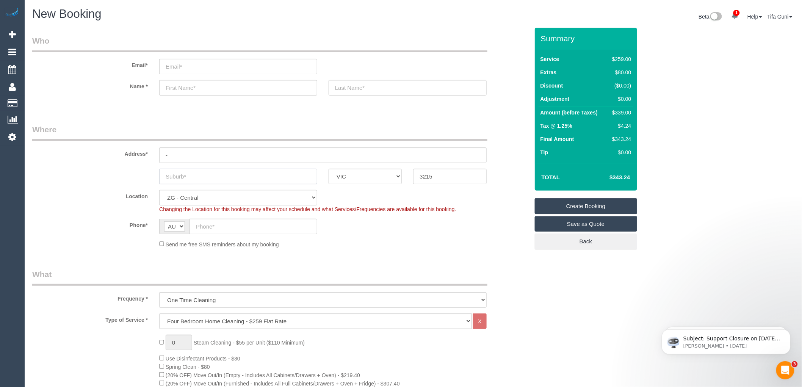
select select "object:2261"
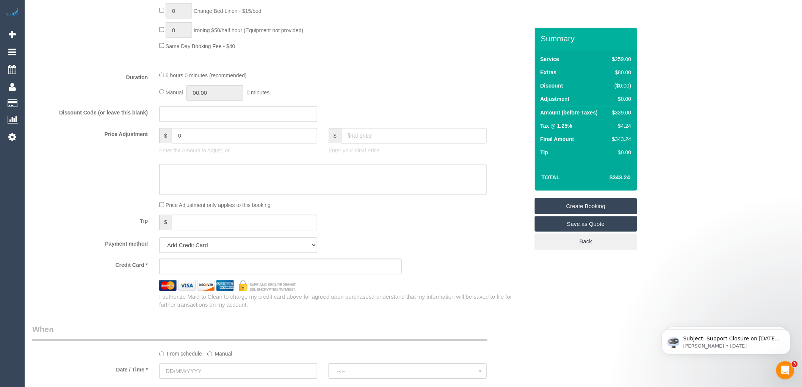
scroll to position [632, 0]
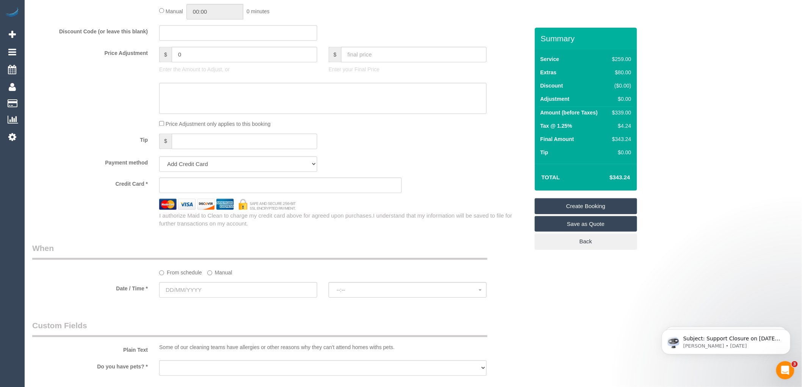
type input "h heights"
click at [207, 298] on input "text" at bounding box center [238, 290] width 158 height 16
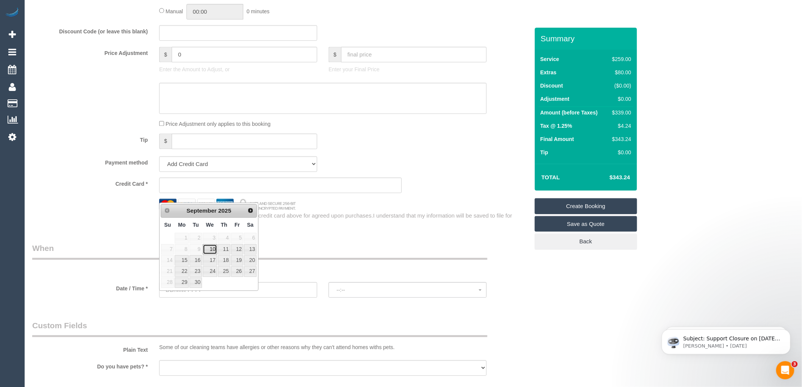
click at [213, 251] on link "10" at bounding box center [210, 249] width 14 height 10
type input "[DATE]"
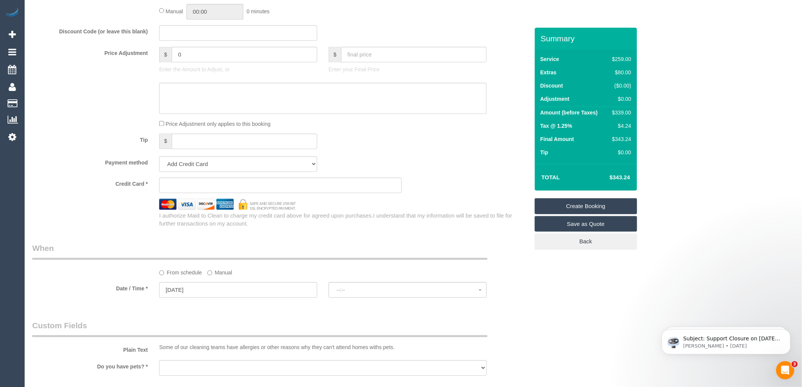
select select "spot1"
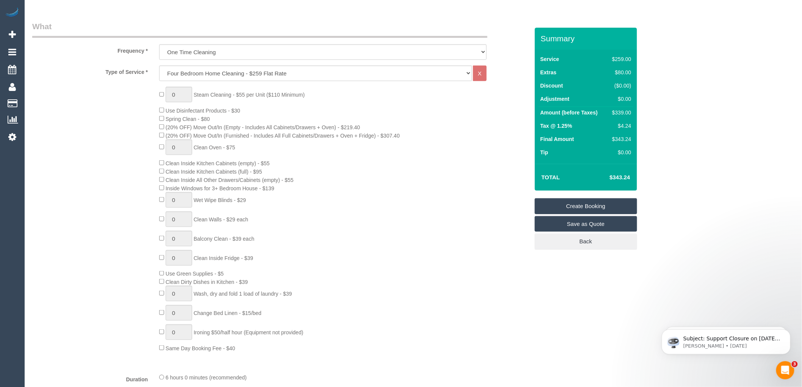
scroll to position [253, 0]
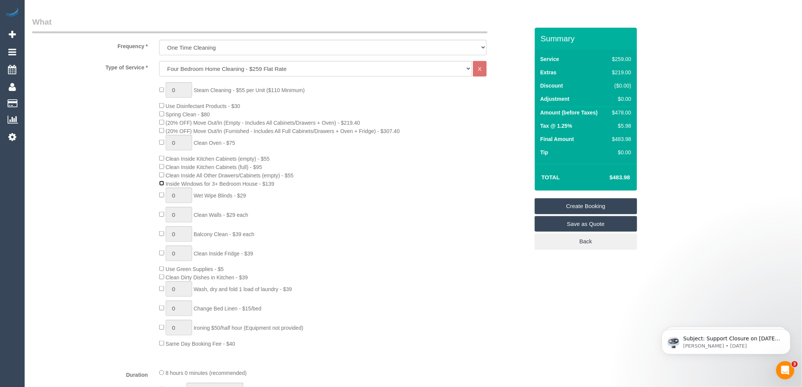
select select "spot38"
type input "1"
select select "spot75"
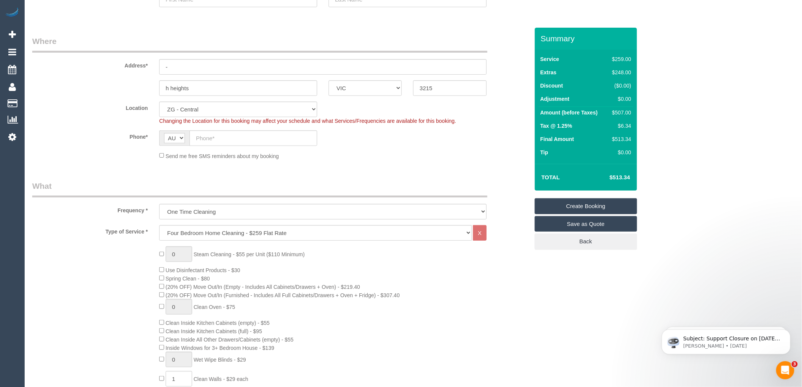
scroll to position [84, 0]
